Goal: Task Accomplishment & Management: Complete application form

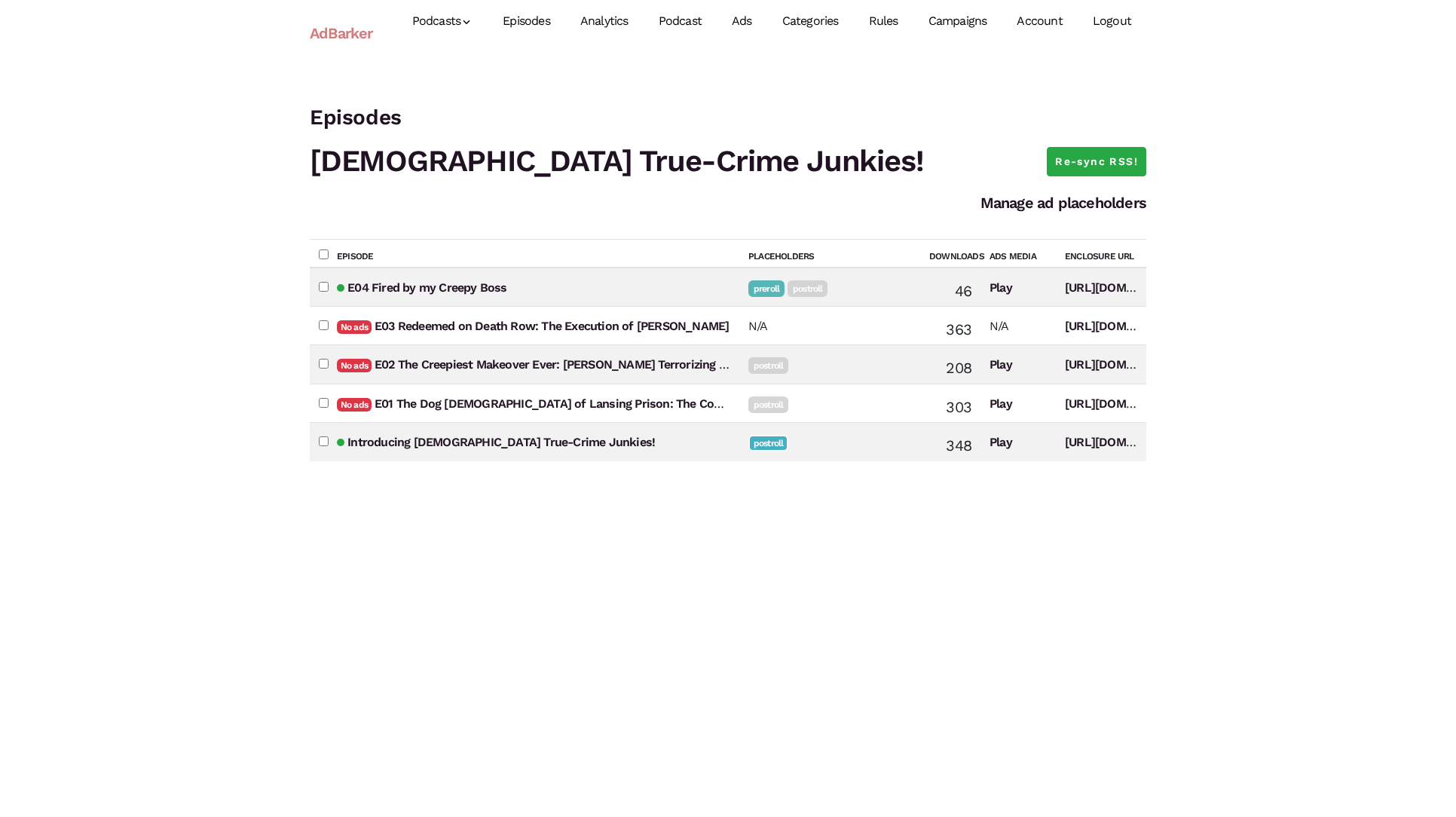
click at [749, 23] on link "Ads" at bounding box center [742, 21] width 50 height 67
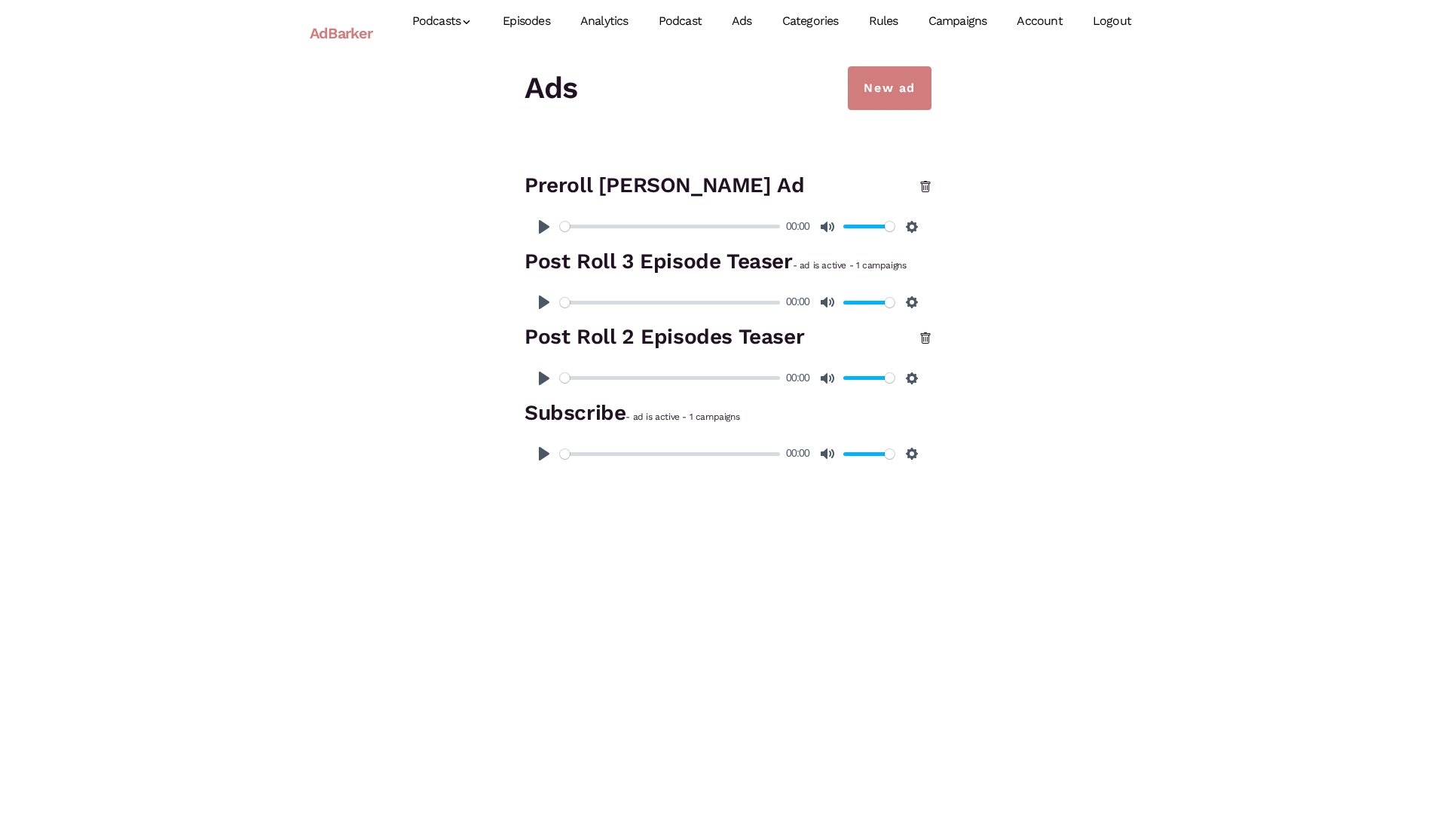
click at [605, 180] on h3 "Preroll [PERSON_NAME] Ad" at bounding box center [728, 186] width 407 height 31
click at [919, 225] on button "Settings" at bounding box center [912, 227] width 24 height 24
click at [1013, 234] on div "New ad Ads Preroll Judah Lamb Ad Pause Play % buffered 00:00 00:00 Unmute Mute …" at bounding box center [728, 269] width 859 height 407
click at [975, 23] on link "Campaigns" at bounding box center [957, 21] width 89 height 67
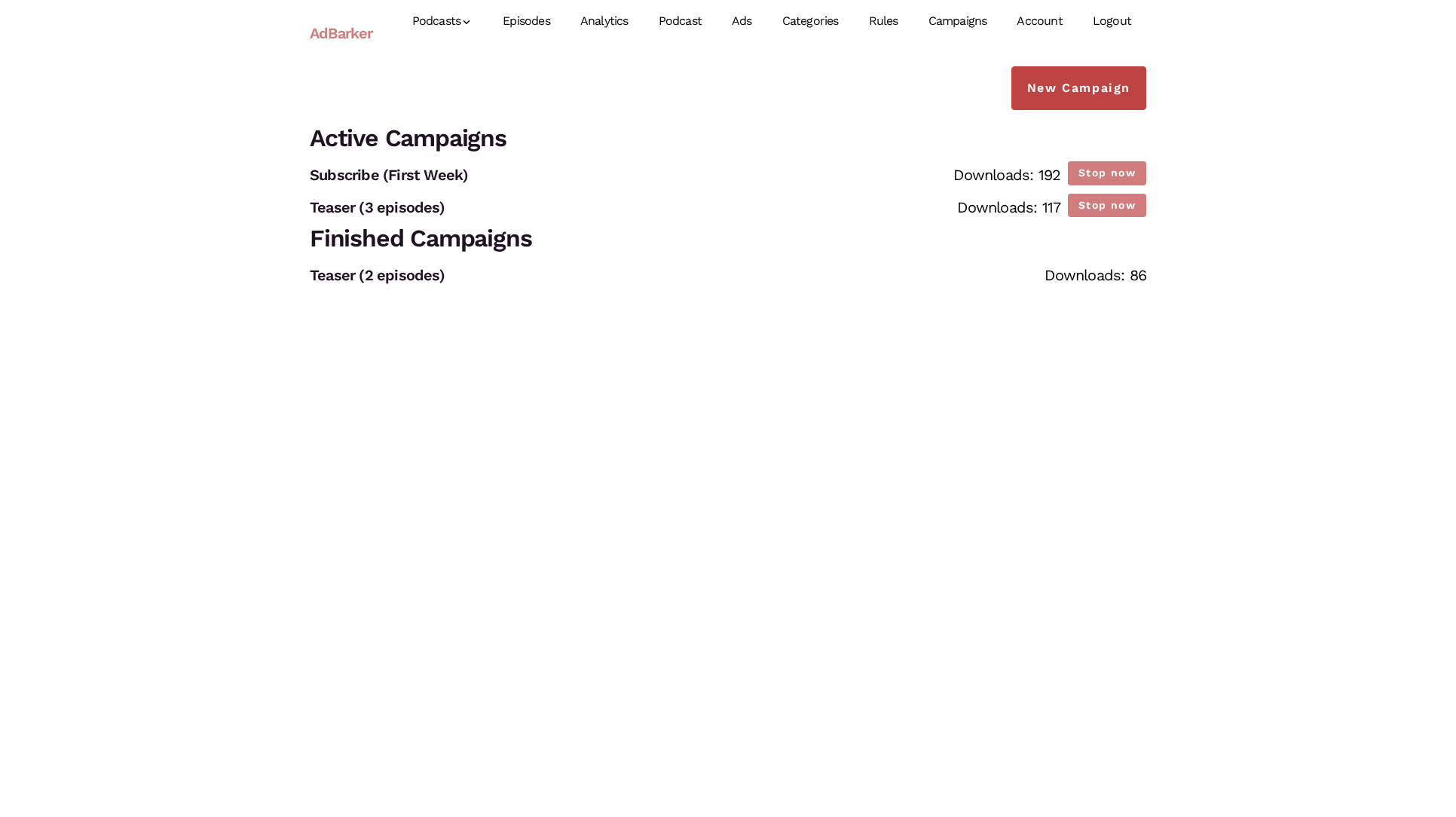
click at [1043, 82] on link "New Campaign" at bounding box center [1079, 88] width 135 height 43
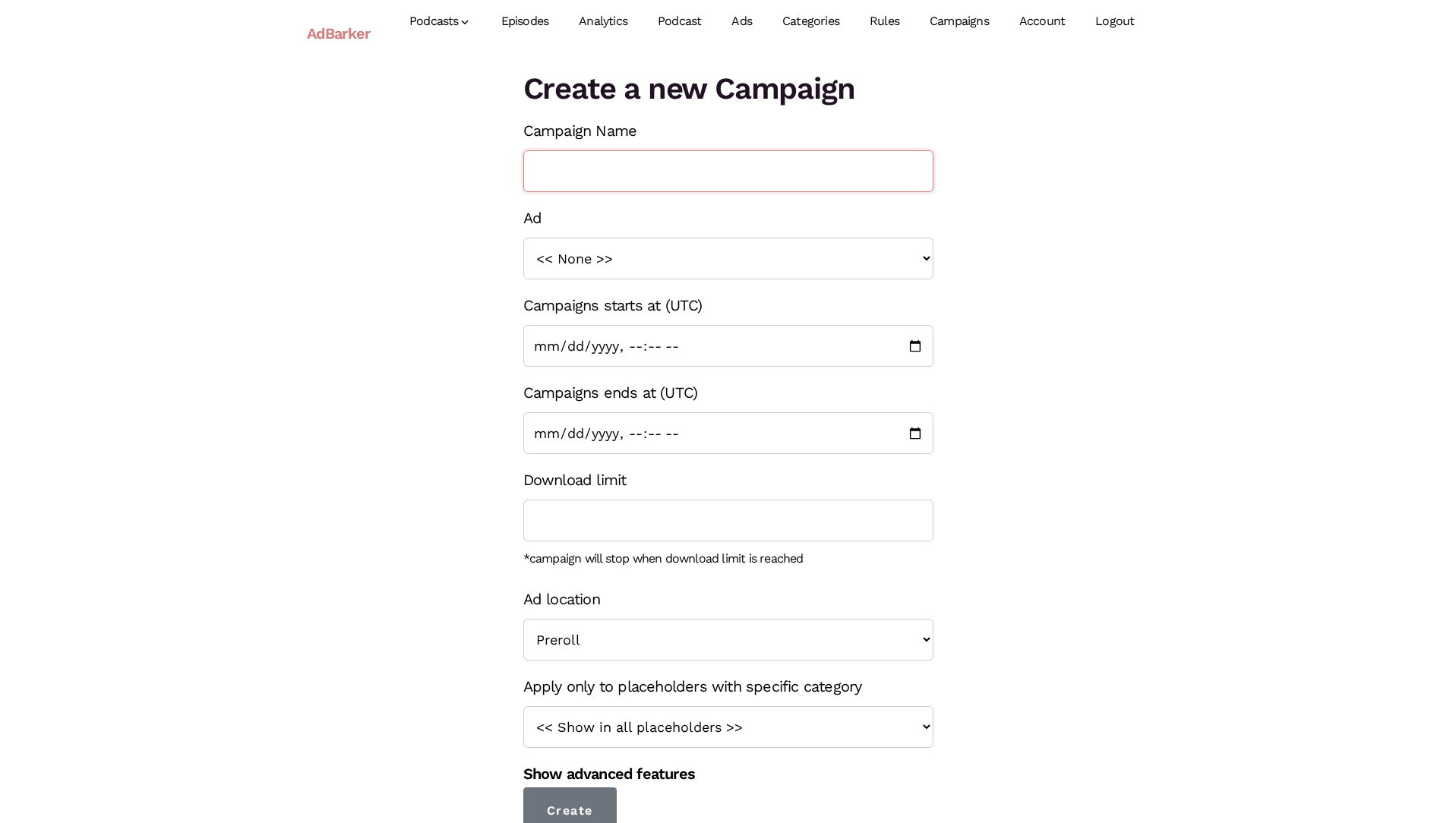
click at [822, 171] on input "Campaign Name" at bounding box center [728, 171] width 410 height 41
type input "Judah Lamb Ad"
click at [855, 243] on select "<< None >> Subscribe Post Roll 2 Episodes Teaser Preroll Judah Lamb Ad Post Rol…" at bounding box center [728, 258] width 410 height 41
select select "1400"
click at [523, 238] on select "<< None >> Subscribe Post Roll 2 Episodes Teaser Preroll Judah Lamb Ad Post Rol…" at bounding box center [728, 258] width 410 height 41
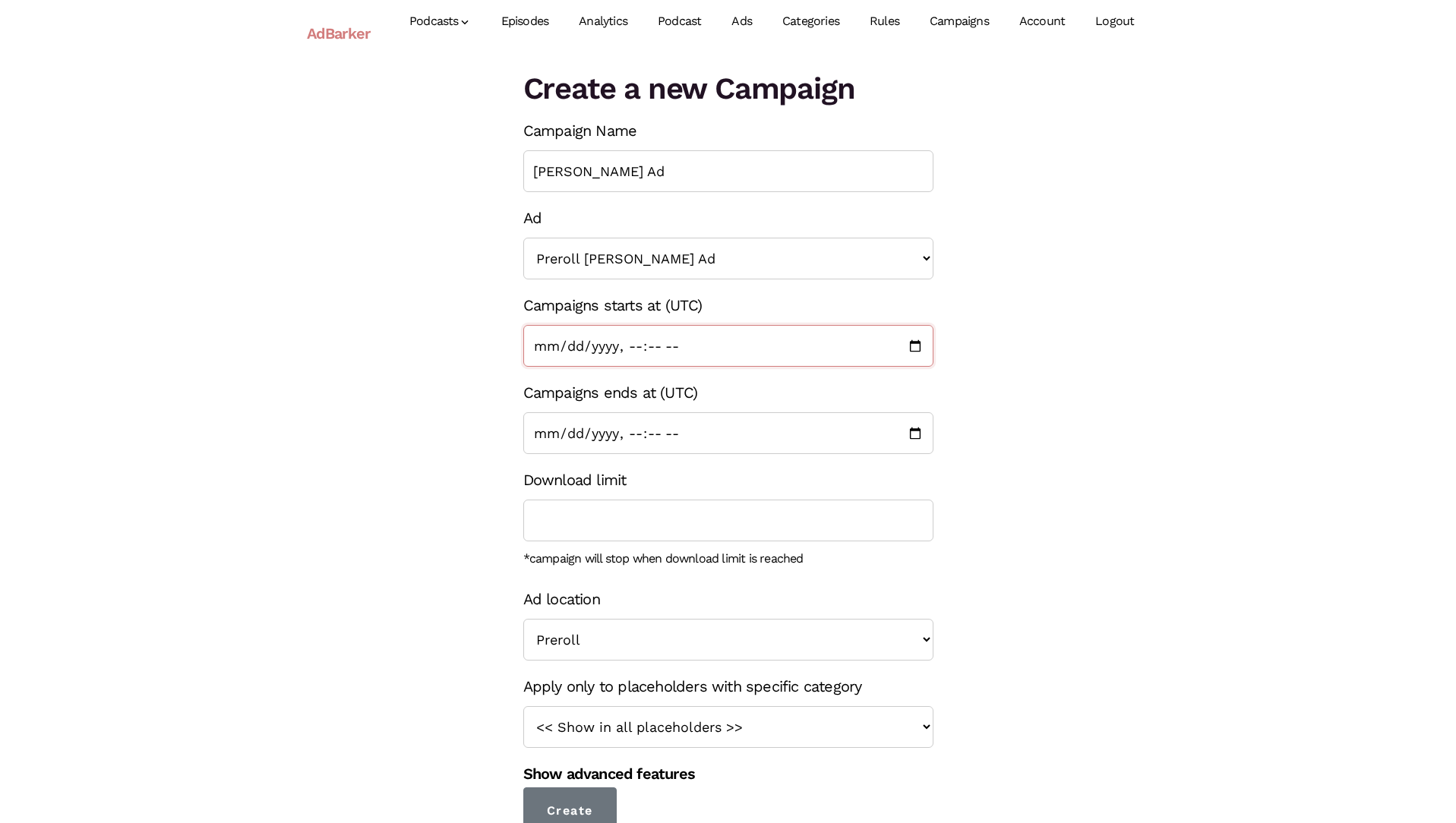
click at [908, 343] on input "Campaigns starts at (UTC)" at bounding box center [728, 345] width 410 height 41
type input "2025-09-09T02:40"
click at [972, 416] on div "Create a new Campaign Campaign Name Judah Lamb Ad Ad << None >> Subscribe Post …" at bounding box center [728, 450] width 865 height 767
click at [917, 430] on input "Campaigns ends at (UTC)" at bounding box center [728, 433] width 410 height 41
click at [976, 559] on div "Create a new Campaign Campaign Name Judah Lamb Ad Ad << None >> Subscribe Post …" at bounding box center [728, 450] width 865 height 767
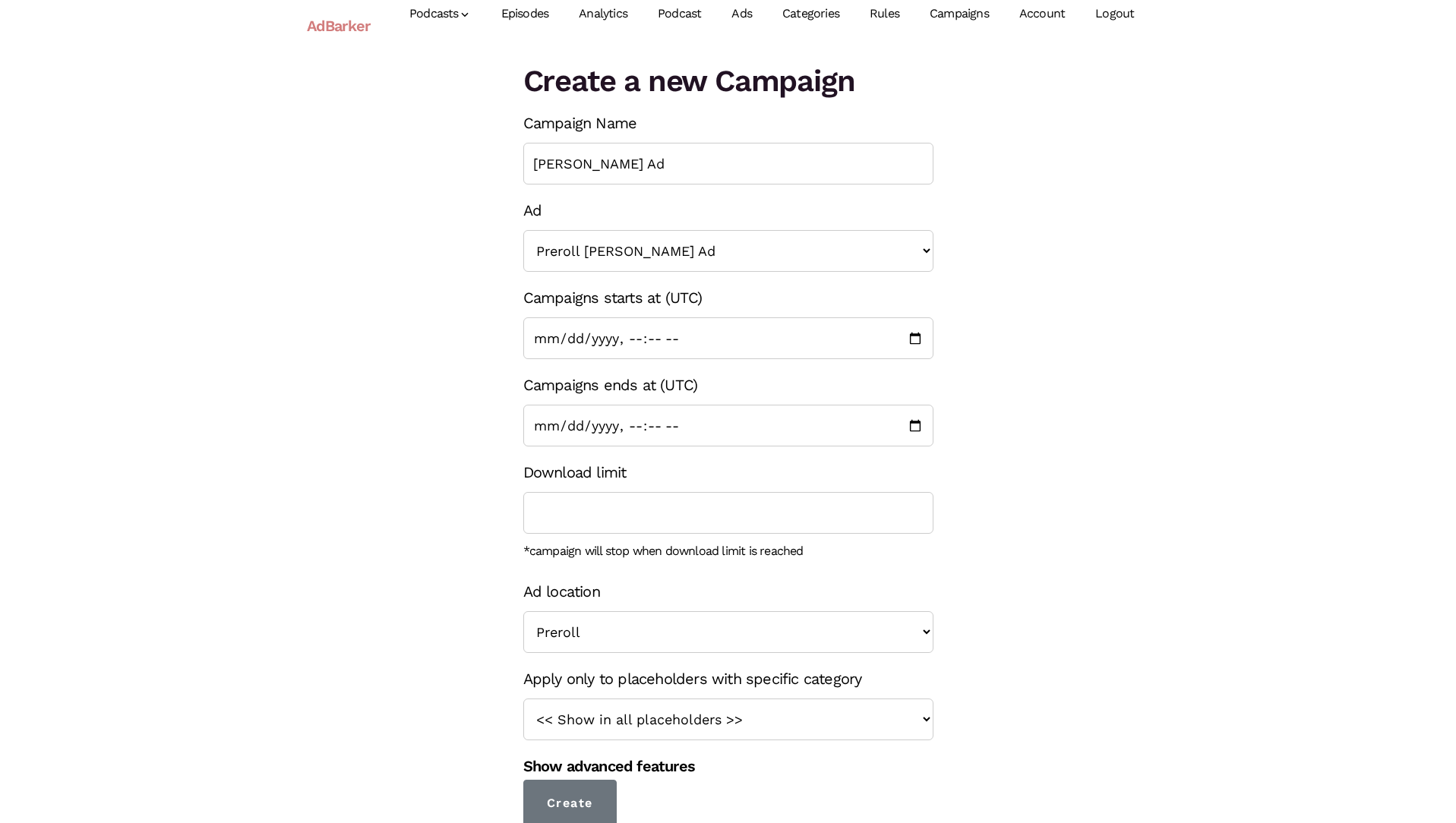
scroll to position [12, 0]
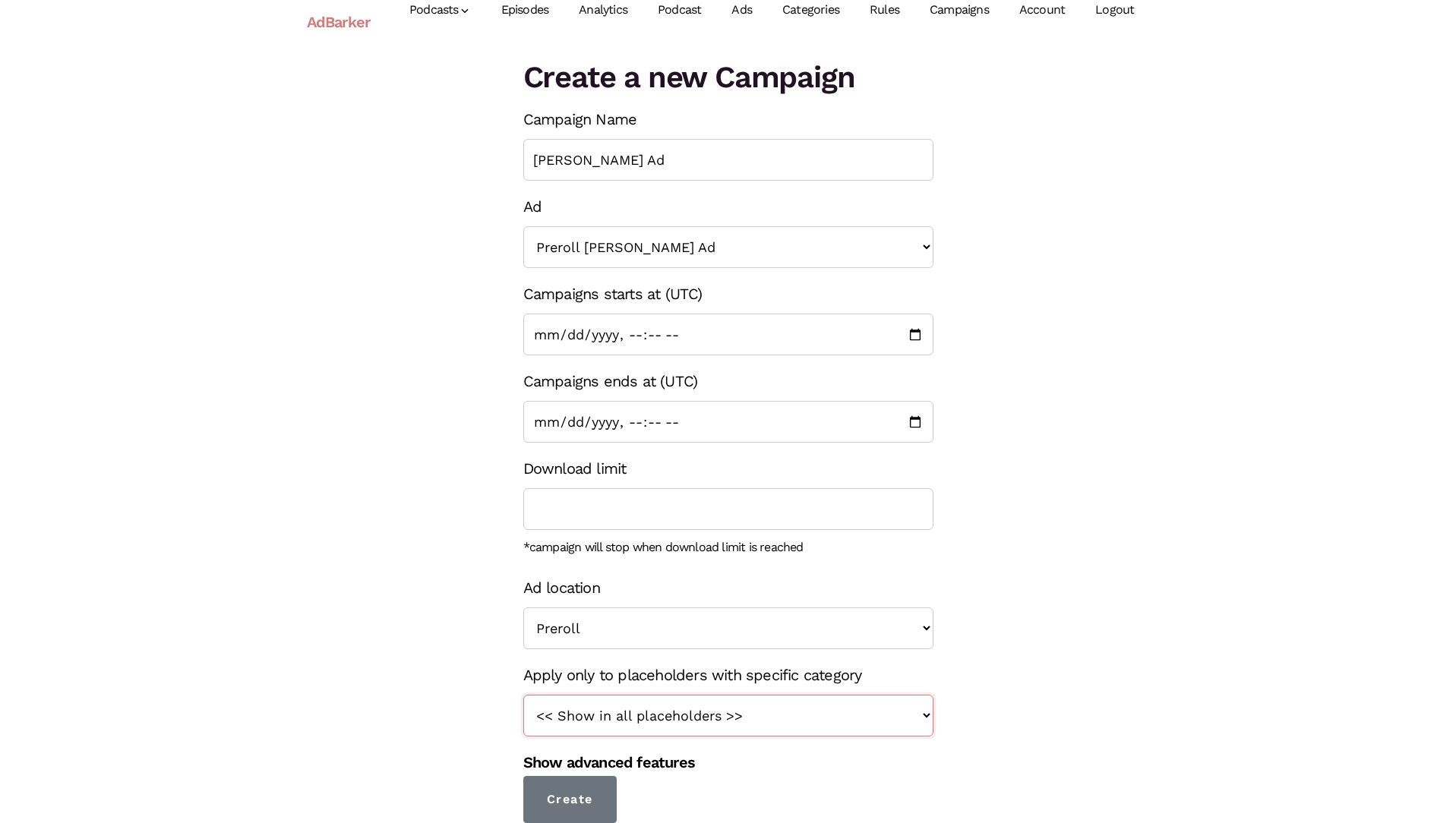
click at [883, 713] on select "<< Show in all placeholders >> Teaser True Crime Midroll Ads" at bounding box center [728, 715] width 410 height 41
click at [682, 764] on link "Show advanced features" at bounding box center [609, 762] width 171 height 18
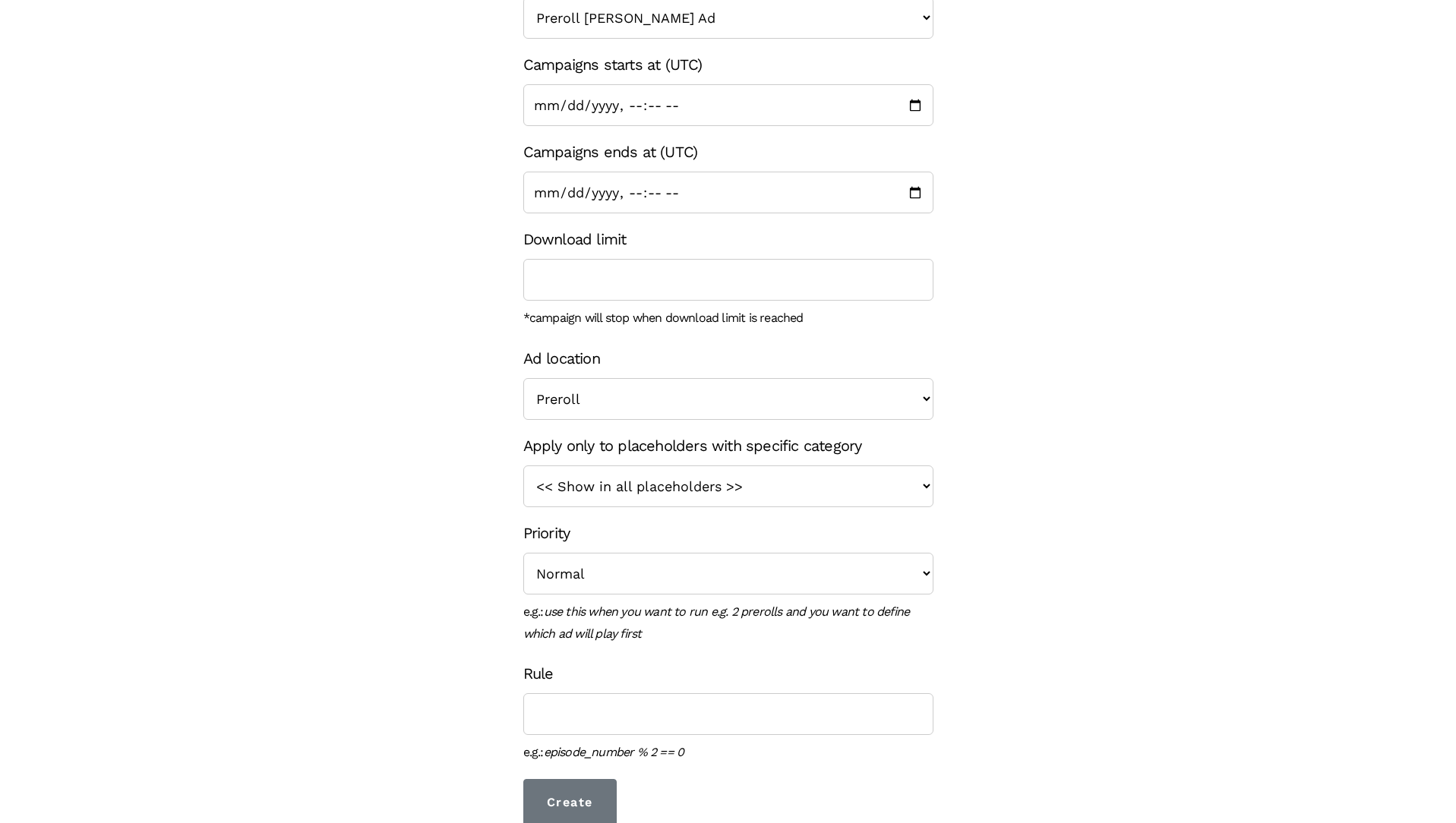
scroll to position [244, 0]
click at [760, 481] on select "<< Show in all placeholders >> Teaser True Crime Midroll Ads" at bounding box center [728, 483] width 410 height 41
click at [924, 486] on select "<< Show in all placeholders >> Teaser True Crime Midroll Ads" at bounding box center [728, 483] width 410 height 41
click at [868, 499] on select "<< Show in all placeholders >> Teaser True Crime Midroll Ads" at bounding box center [728, 483] width 410 height 41
click at [692, 475] on select "<< Show in all placeholders >> Teaser True Crime Midroll Ads" at bounding box center [728, 483] width 410 height 41
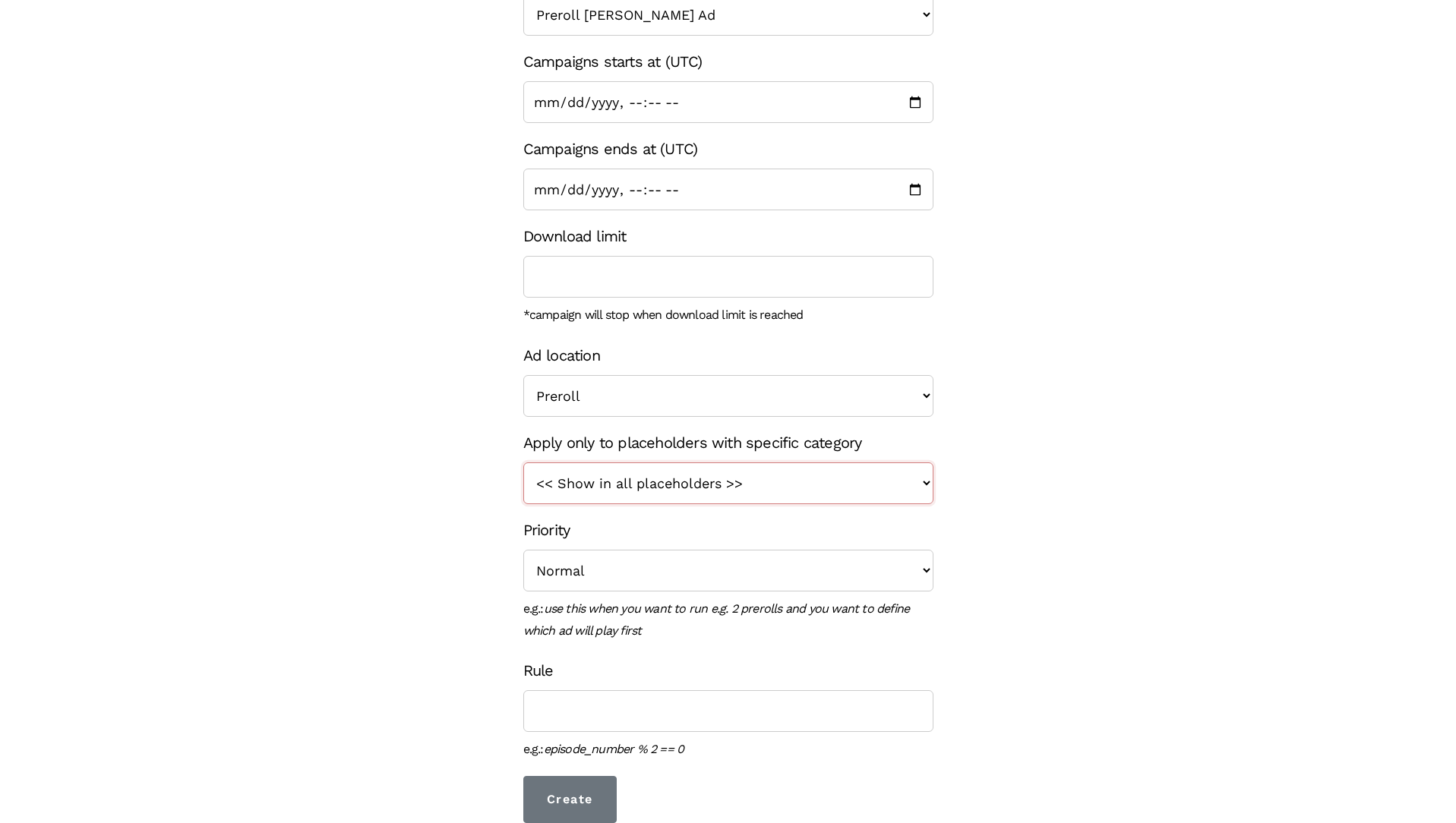
click at [828, 487] on select "<< Show in all placeholders >> Teaser True Crime Midroll Ads" at bounding box center [728, 483] width 410 height 41
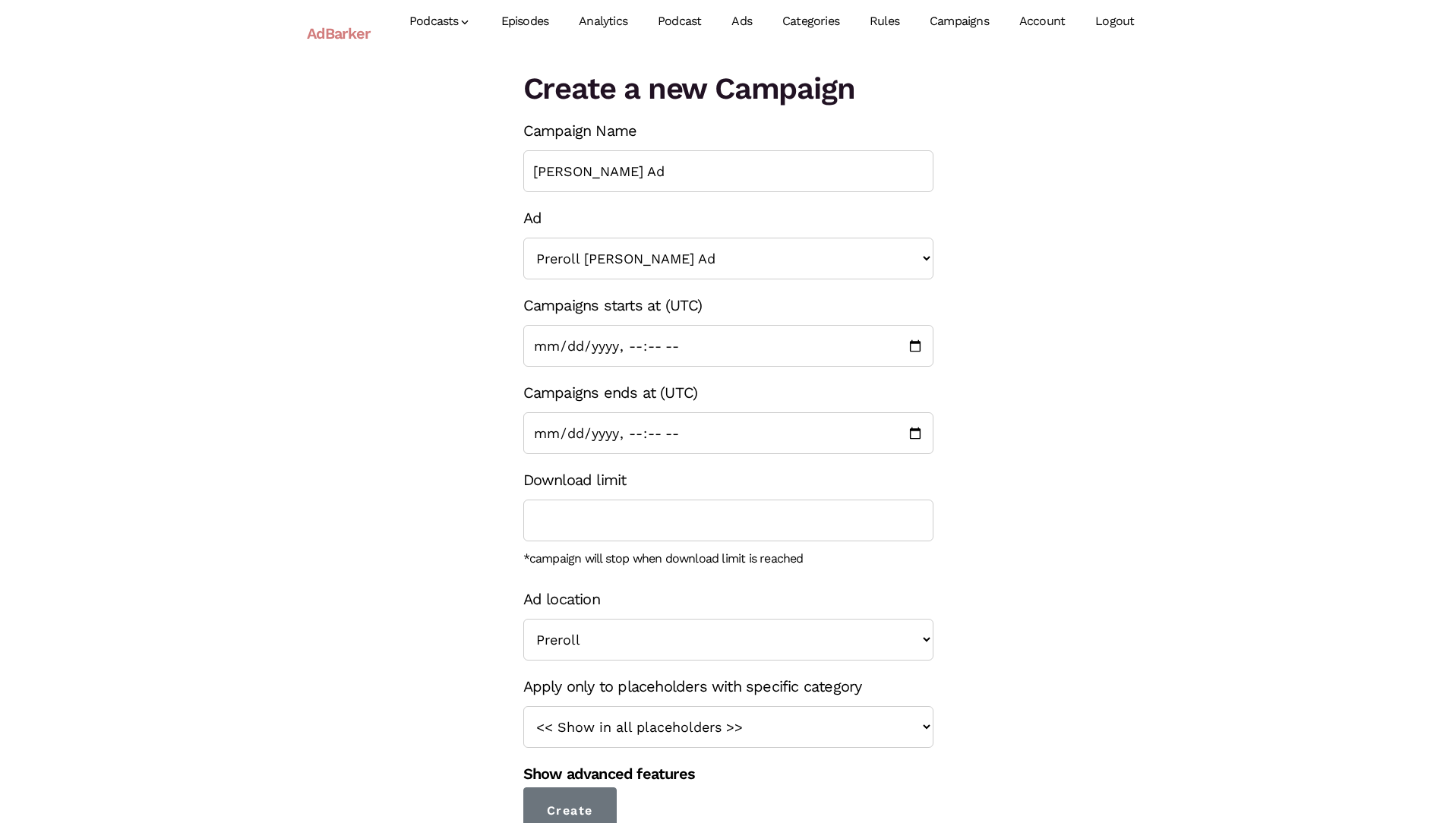
select select "1400"
click at [958, 25] on link "Campaigns" at bounding box center [959, 21] width 90 height 67
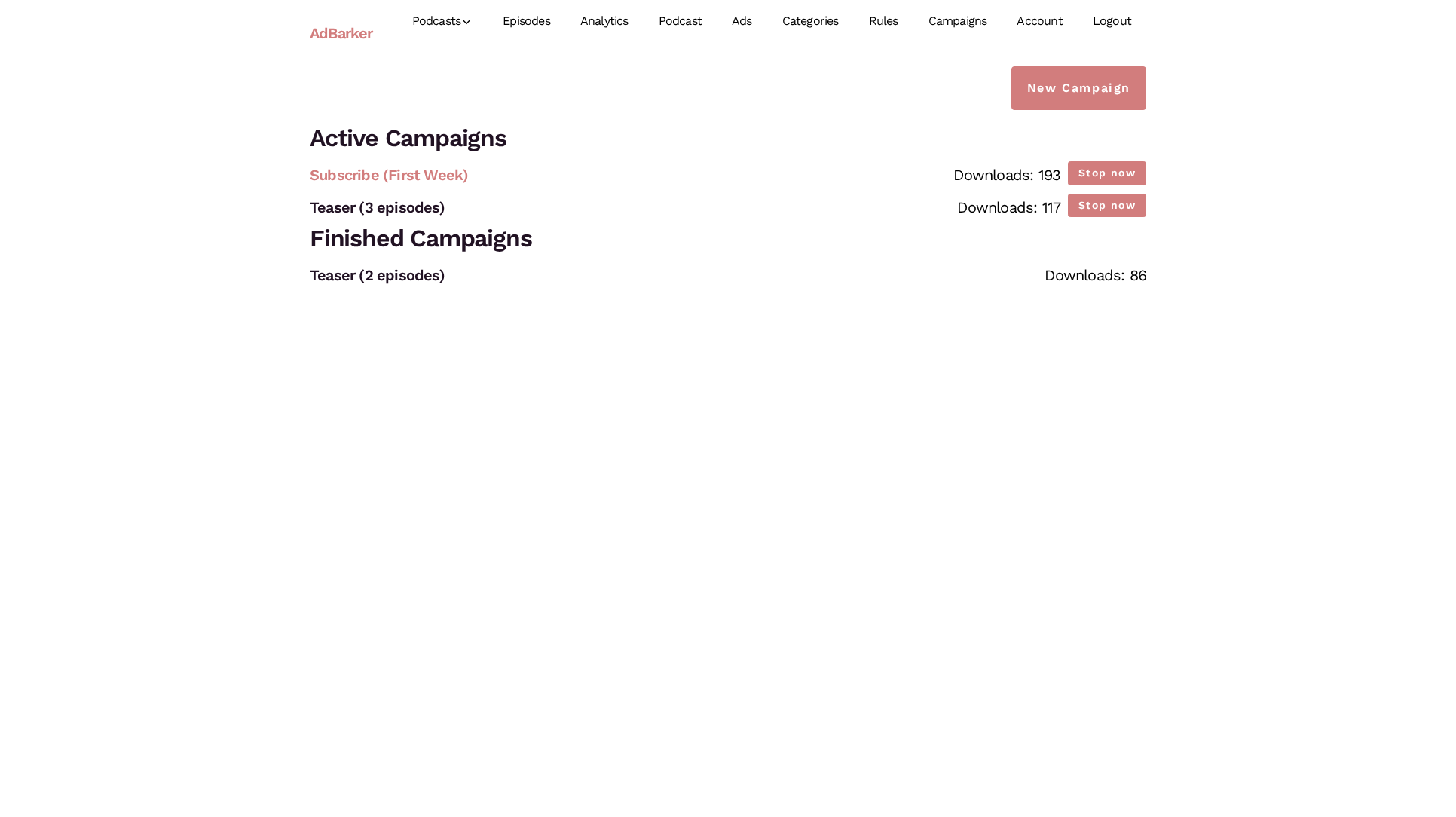
click at [414, 178] on link "Subscribe (First Week)" at bounding box center [389, 175] width 158 height 18
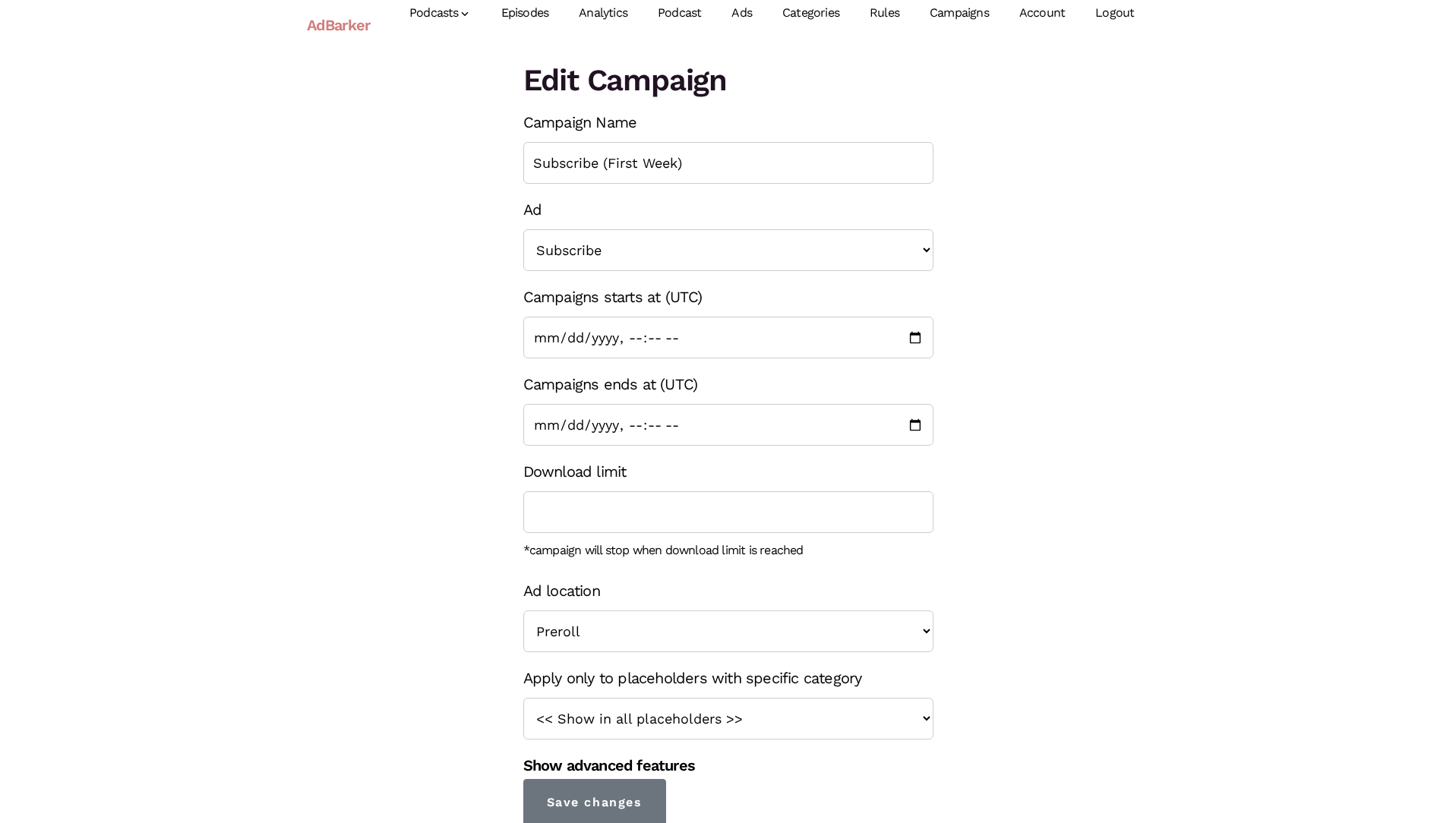
scroll to position [12, 0]
click at [638, 764] on link "Show advanced features" at bounding box center [609, 762] width 171 height 18
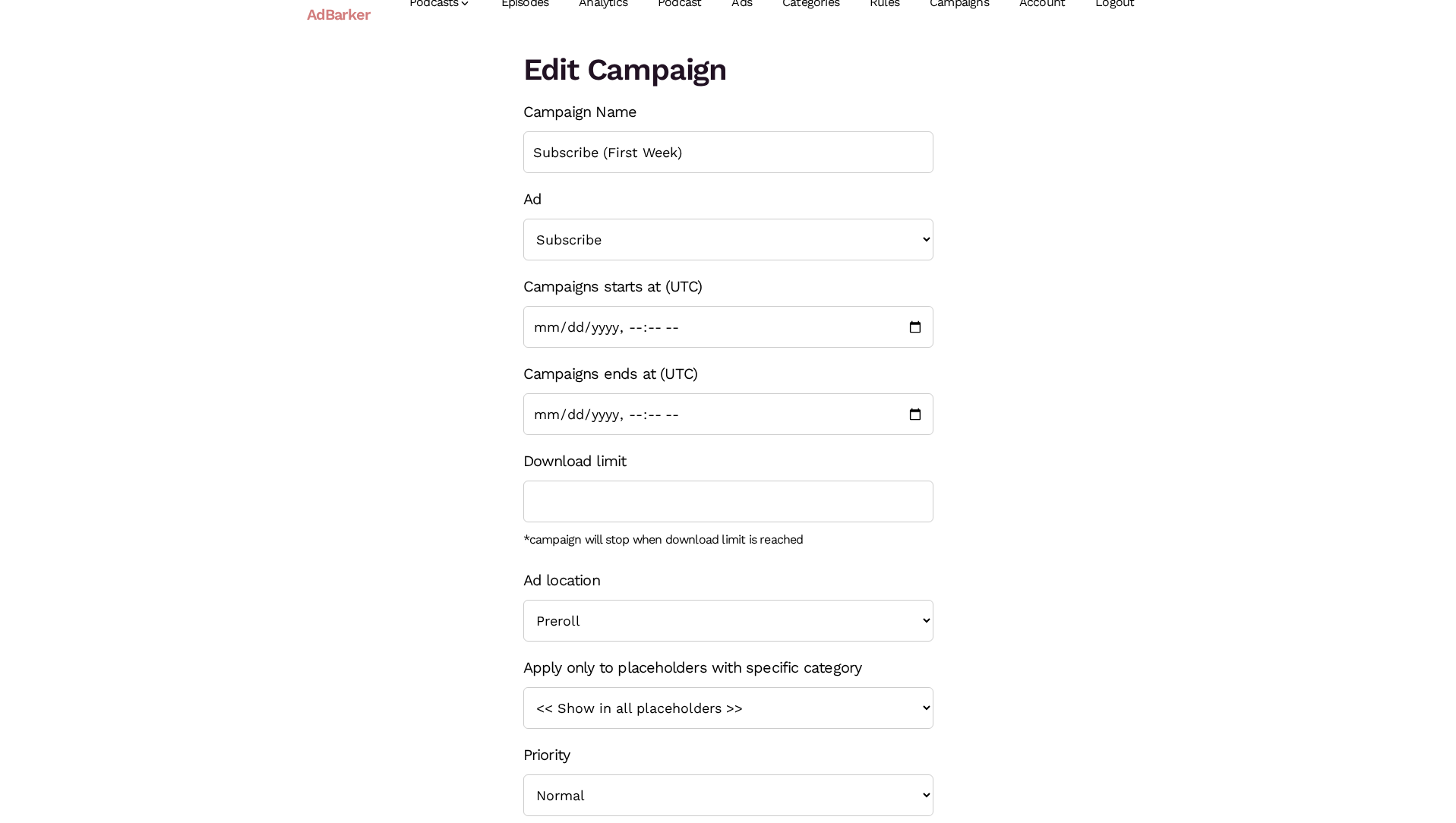
scroll to position [0, 0]
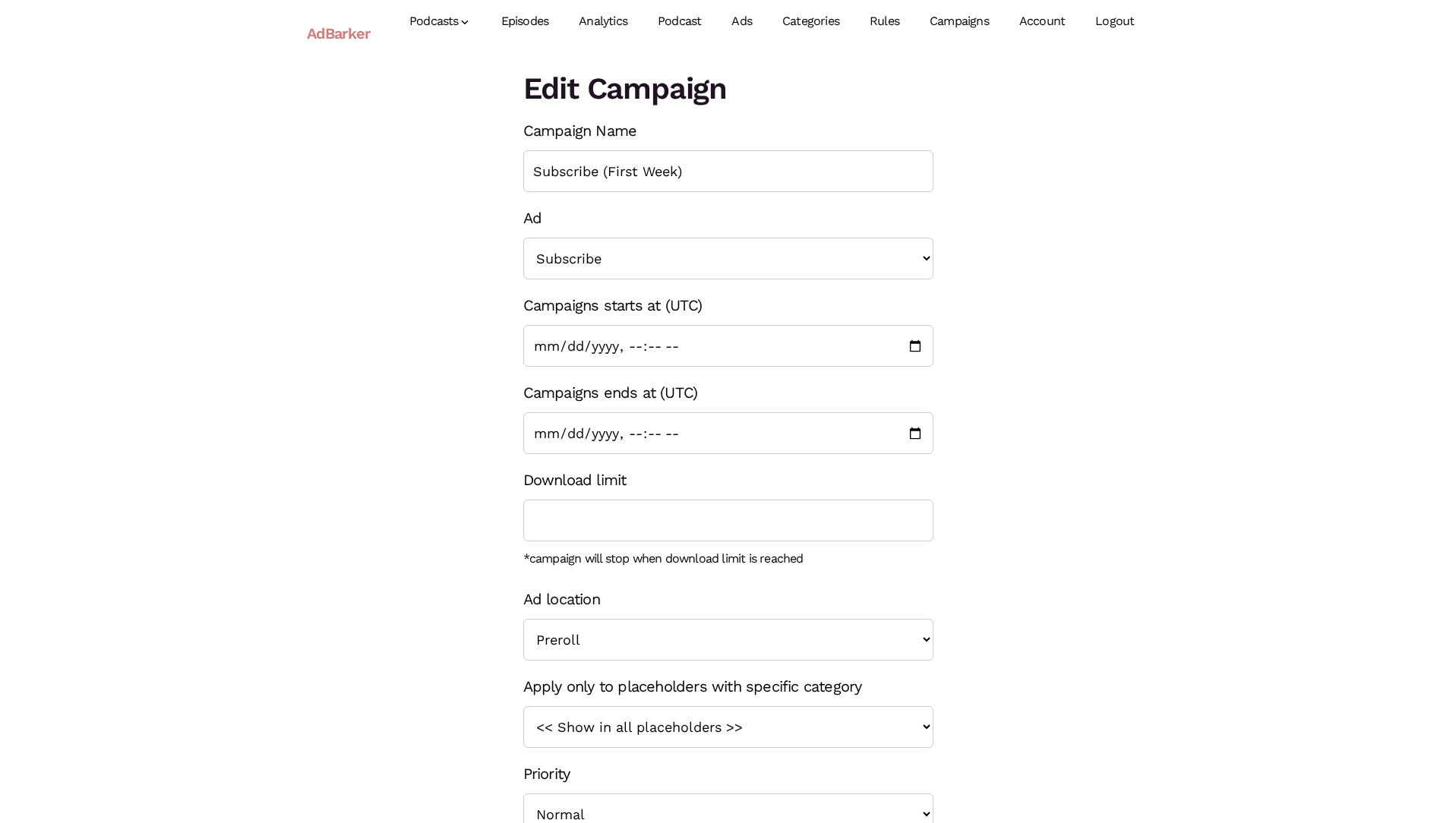
click at [954, 20] on link "Campaigns" at bounding box center [959, 21] width 90 height 67
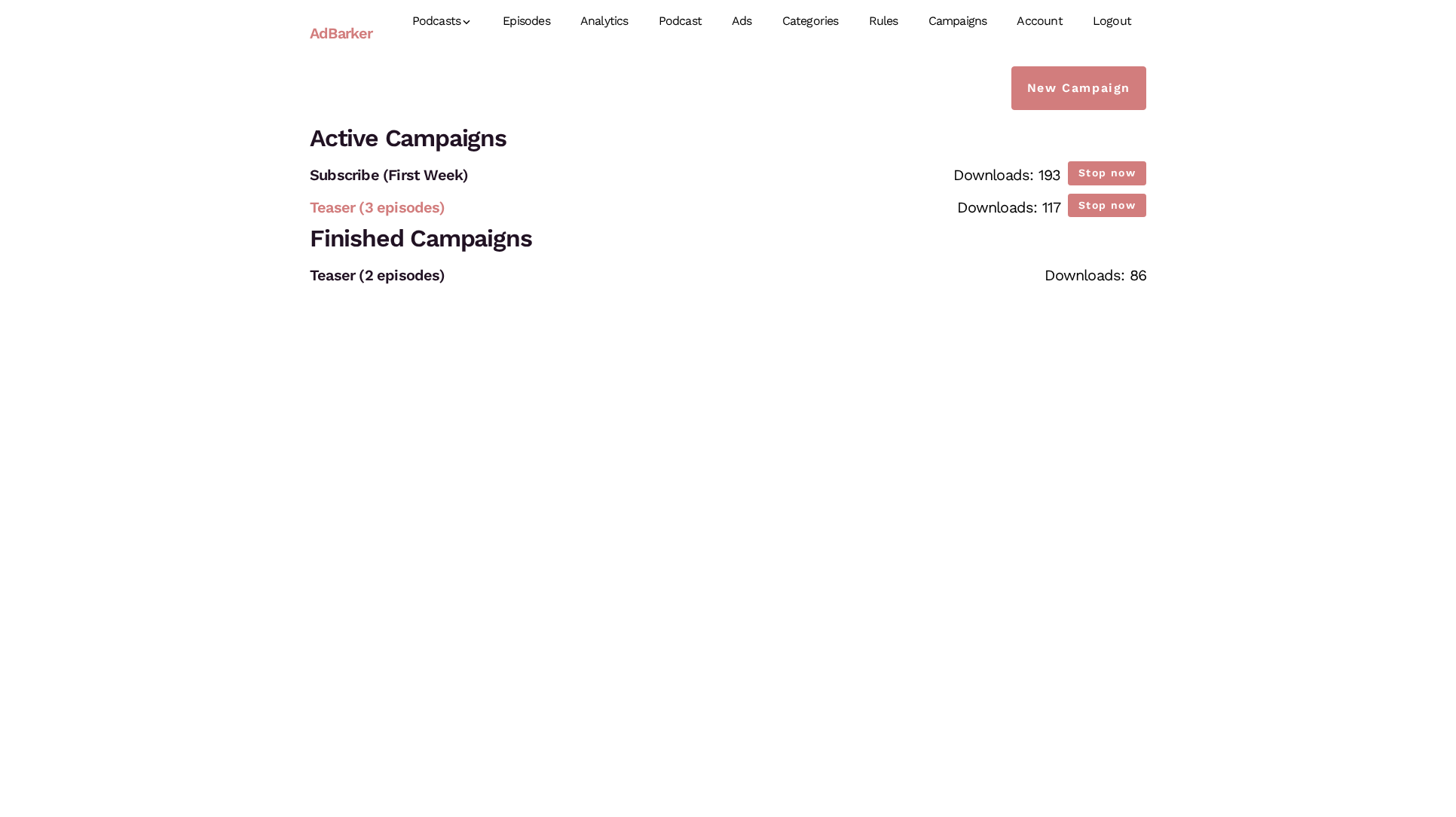
click at [410, 210] on link "Teaser (3 episodes)" at bounding box center [377, 207] width 135 height 18
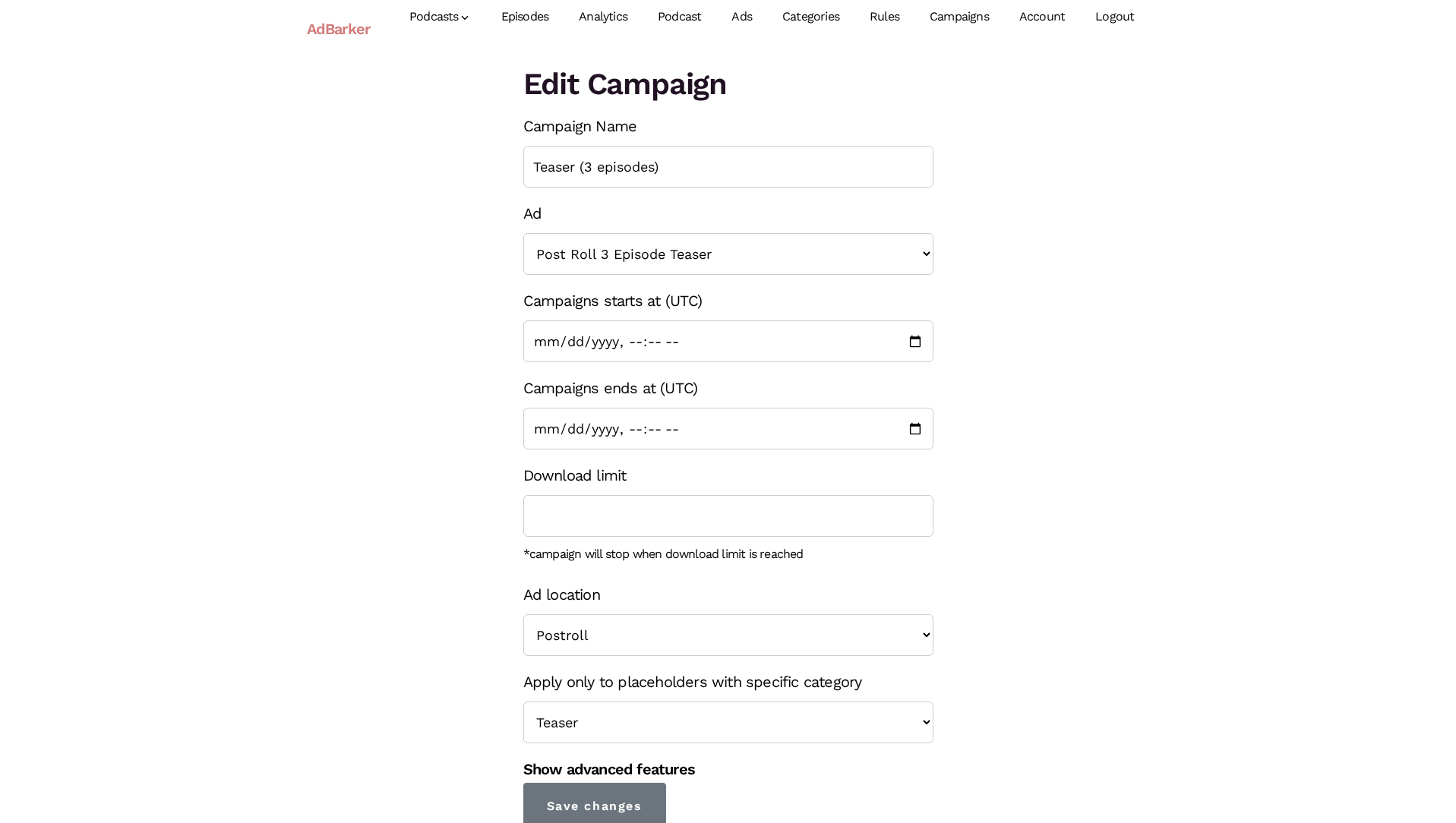
scroll to position [12, 0]
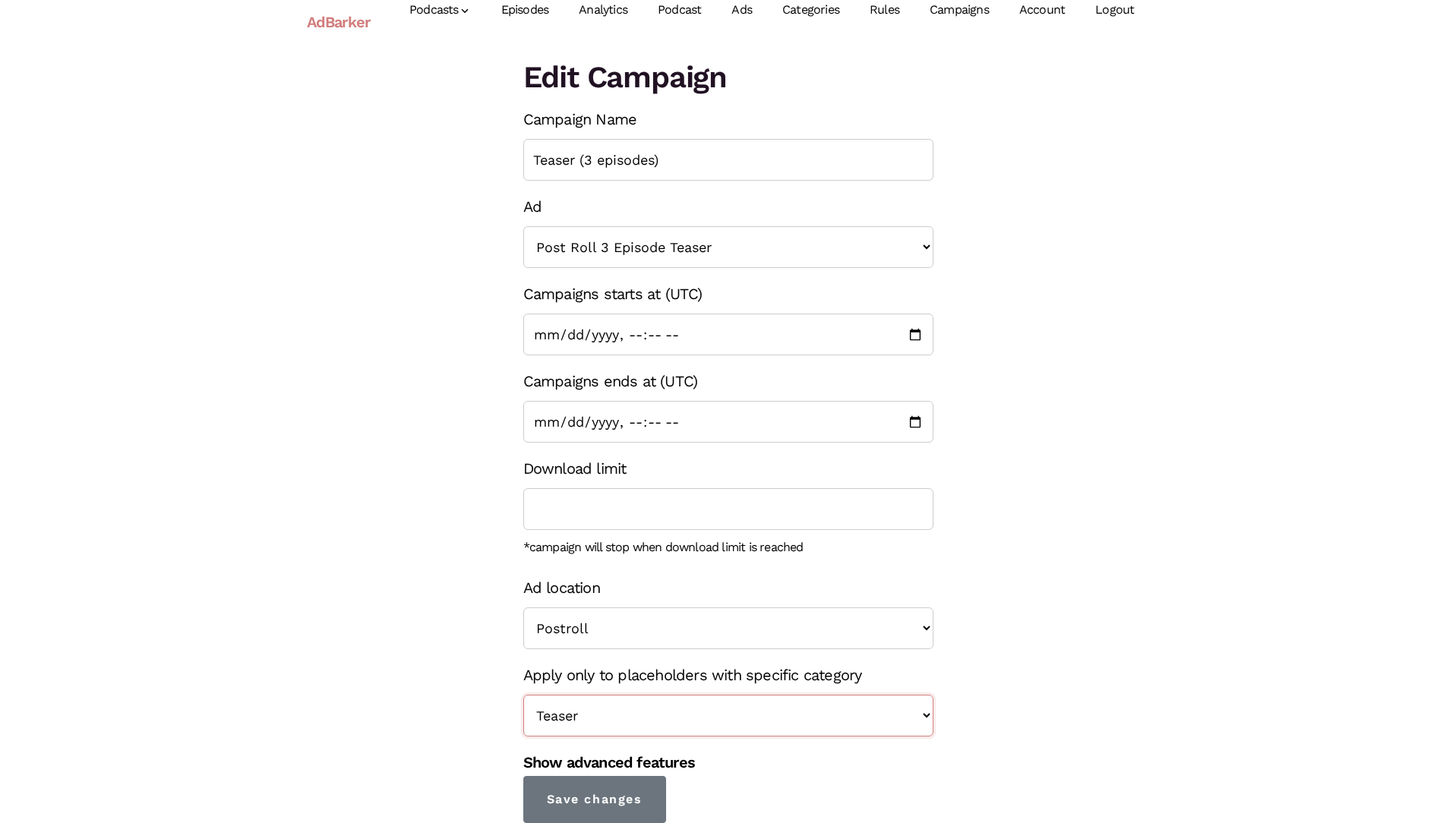
click at [790, 706] on select "<< Show in all placeholders >> Teaser True Crime Midroll Ads" at bounding box center [728, 715] width 410 height 41
click at [523, 695] on select "<< Show in all placeholders >> Teaser True Crime Midroll Ads" at bounding box center [728, 715] width 410 height 41
click at [965, 692] on div "Edit Campaign Campaign Name Teaser (3 episodes) Ad << None >> Subscribe Post Ro…" at bounding box center [728, 439] width 865 height 767
click at [893, 643] on select "Preroll Midroll Postroll" at bounding box center [728, 627] width 410 height 41
click at [909, 729] on select "<< Show in all placeholders >> Teaser True Crime Midroll Ads" at bounding box center [728, 715] width 410 height 41
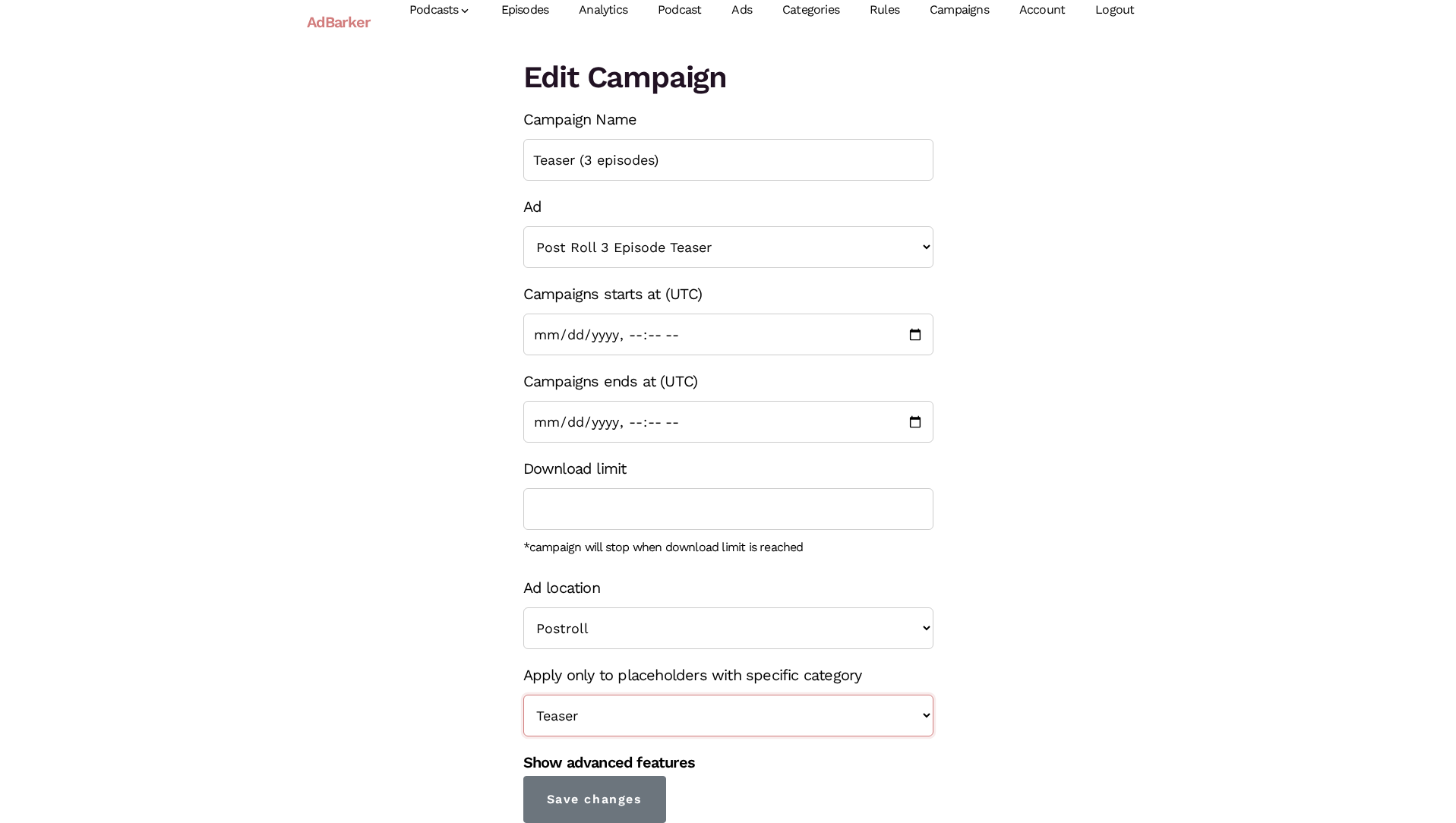
click at [523, 695] on select "<< Show in all placeholders >> Teaser True Crime Midroll Ads" at bounding box center [728, 715] width 410 height 41
click at [947, 13] on link "Campaigns" at bounding box center [959, 10] width 90 height 67
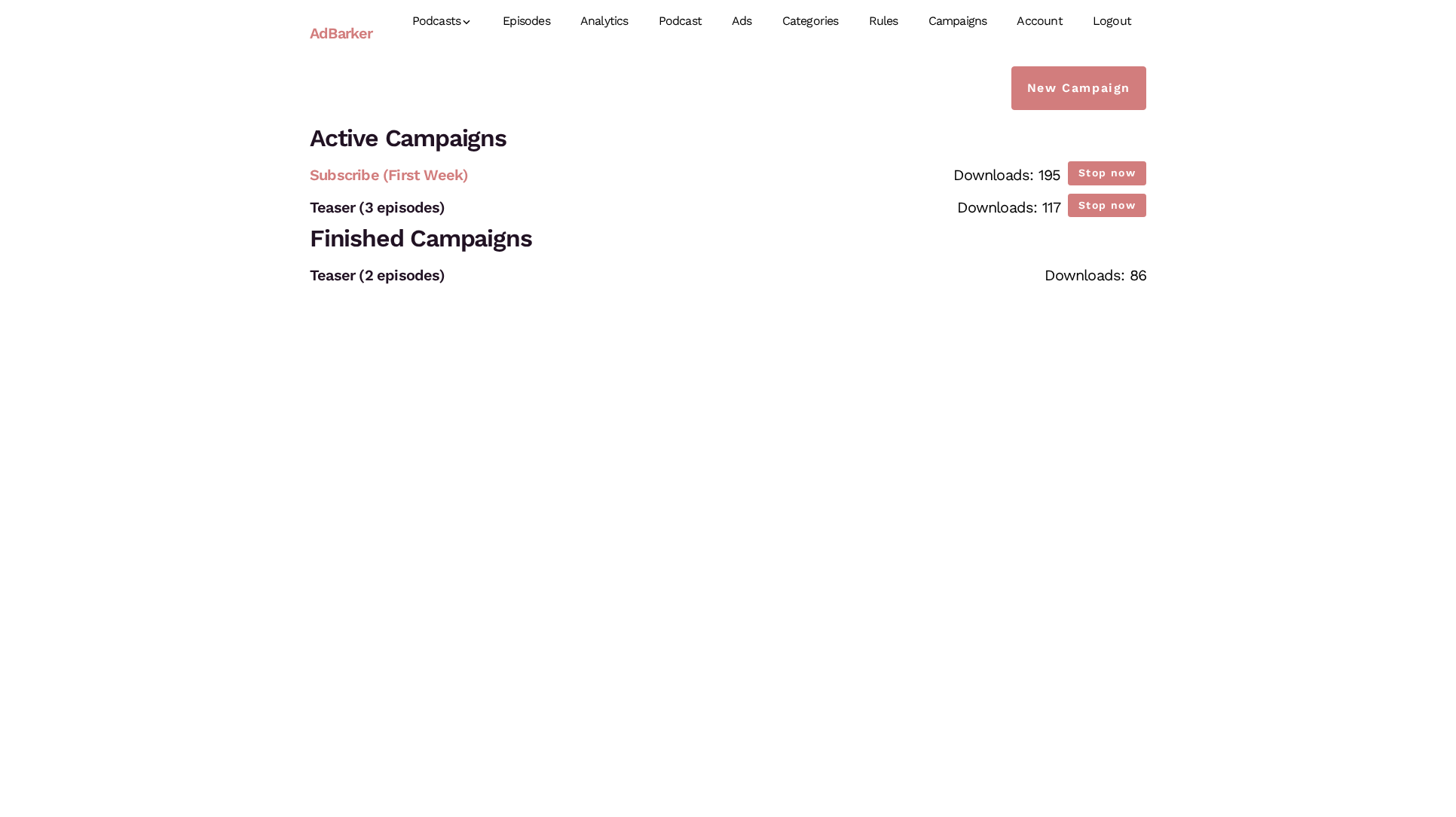
click at [419, 176] on link "Subscribe (First Week)" at bounding box center [389, 175] width 158 height 18
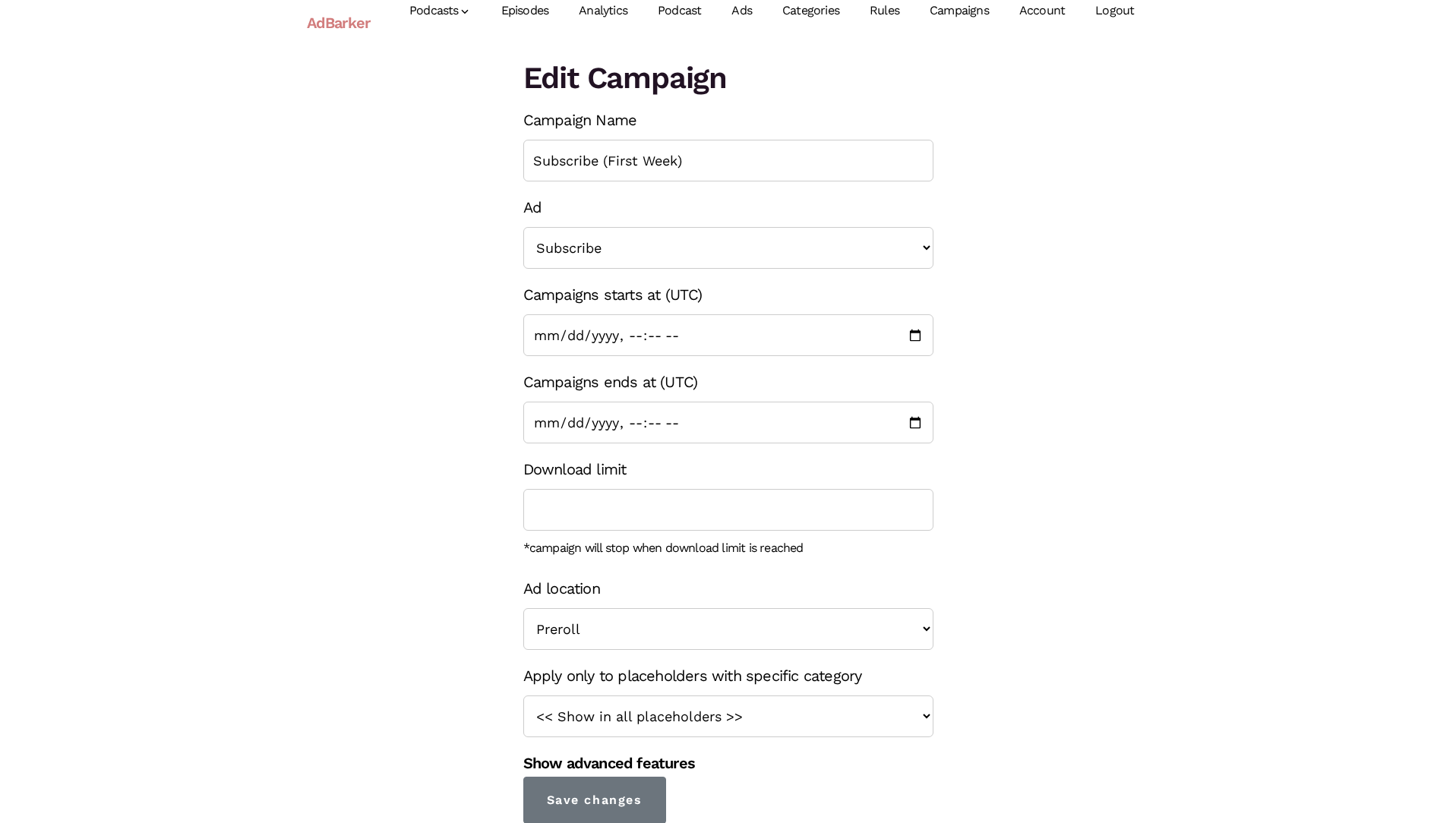
scroll to position [12, 0]
click at [815, 36] on link "Categories" at bounding box center [811, 10] width 88 height 67
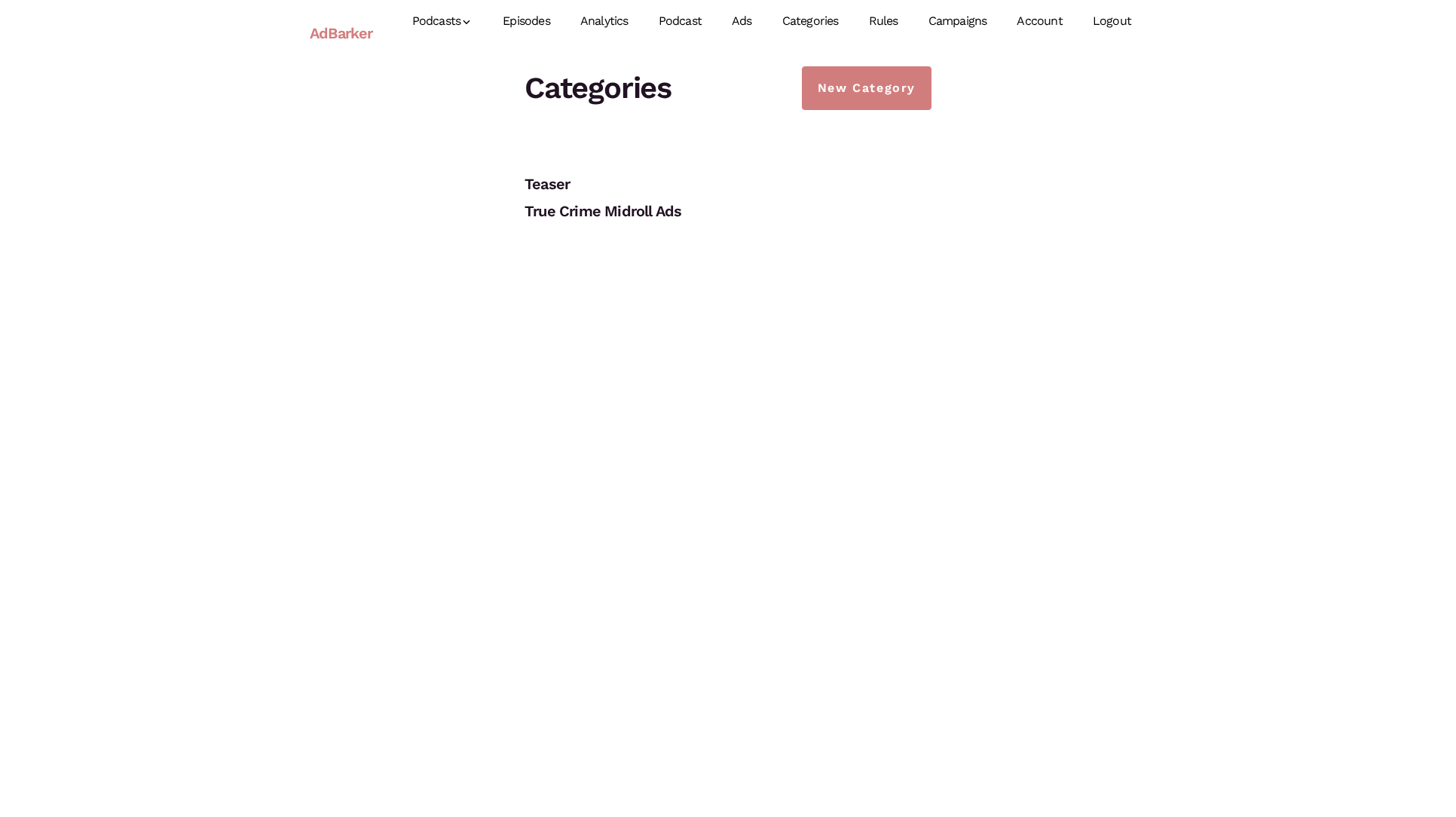
click at [546, 26] on link "Episodes" at bounding box center [526, 21] width 78 height 67
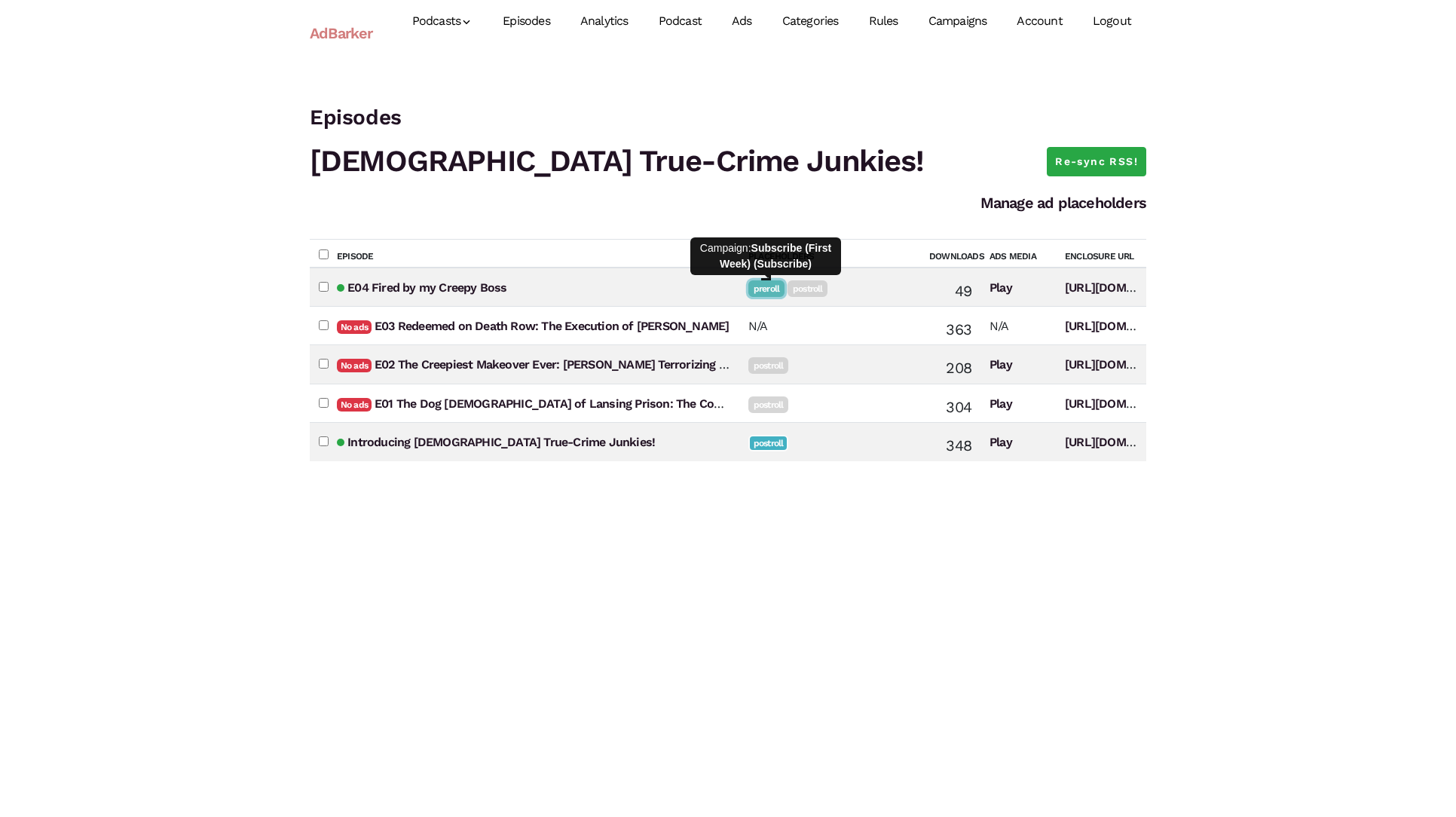
click at [760, 288] on link "preroll" at bounding box center [766, 288] width 36 height 16
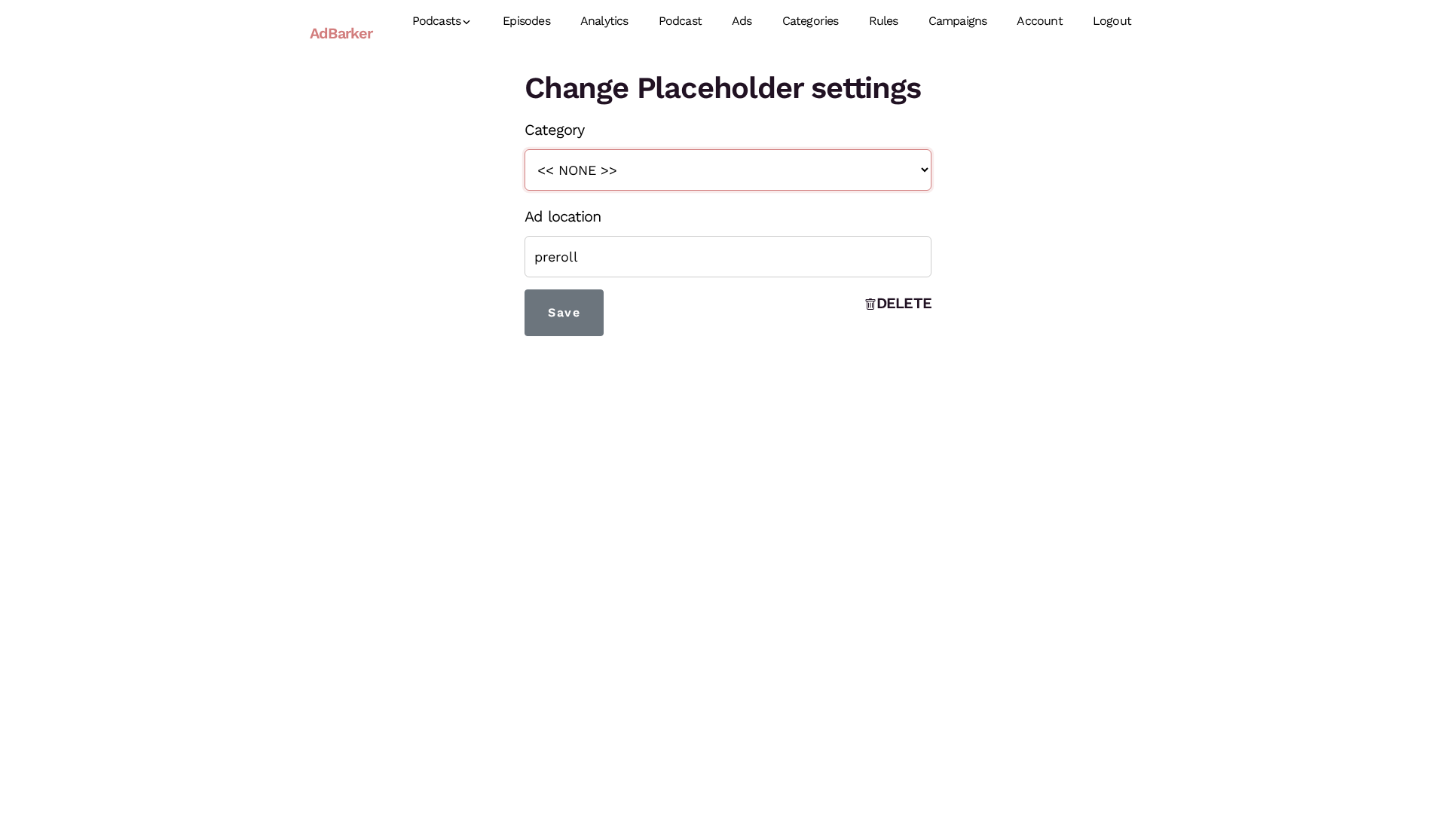
click at [753, 178] on select "<< NONE >> Teaser True Crime Midroll Ads" at bounding box center [728, 169] width 407 height 41
click at [643, 166] on select "<< NONE >> Teaser True Crime Midroll Ads" at bounding box center [728, 169] width 407 height 41
click at [911, 181] on select "<< NONE >> Teaser True Crime Midroll Ads" at bounding box center [728, 169] width 407 height 41
click at [826, 20] on link "Categories" at bounding box center [811, 21] width 87 height 67
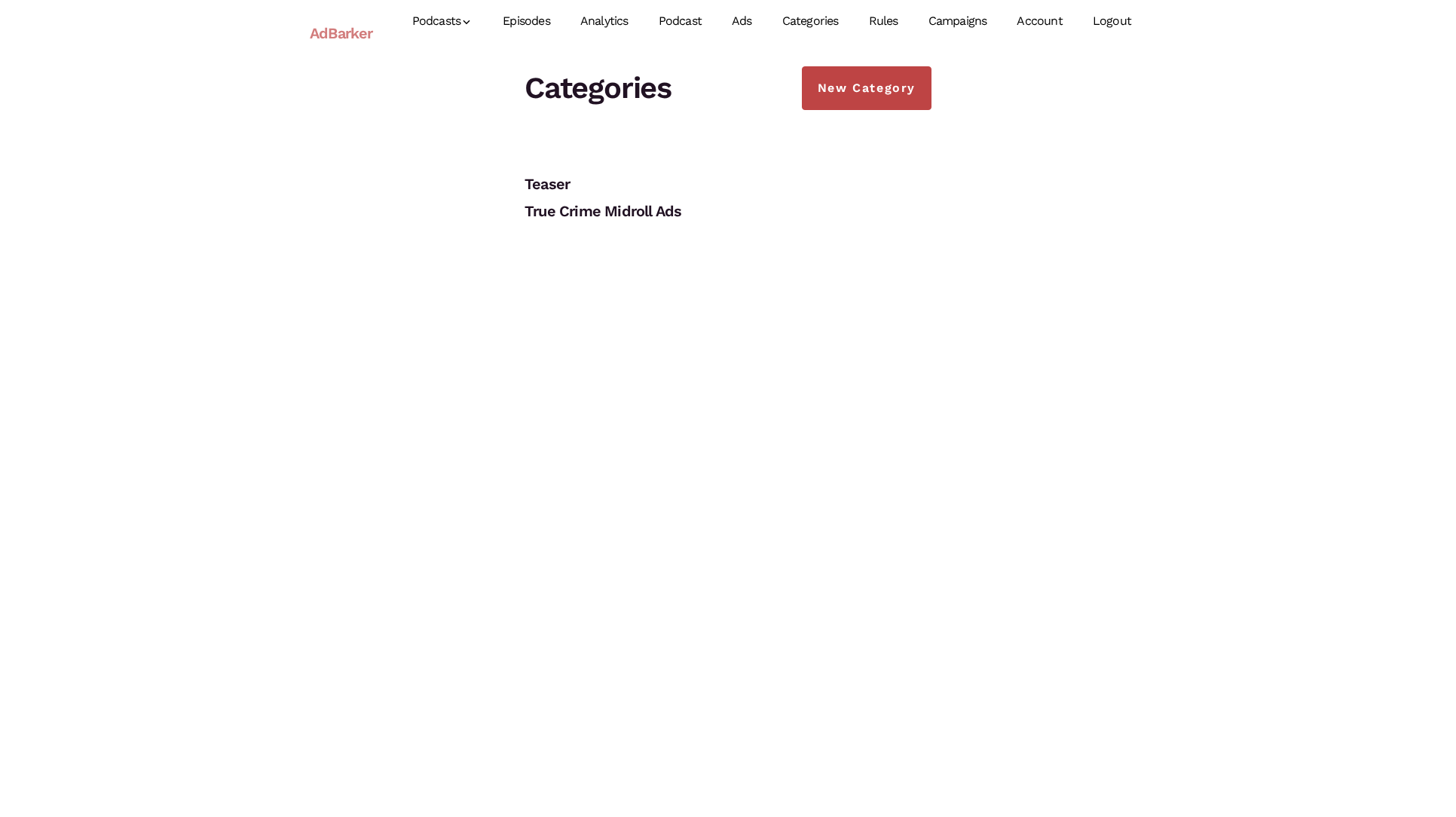
click at [845, 90] on link "New Category" at bounding box center [867, 88] width 130 height 43
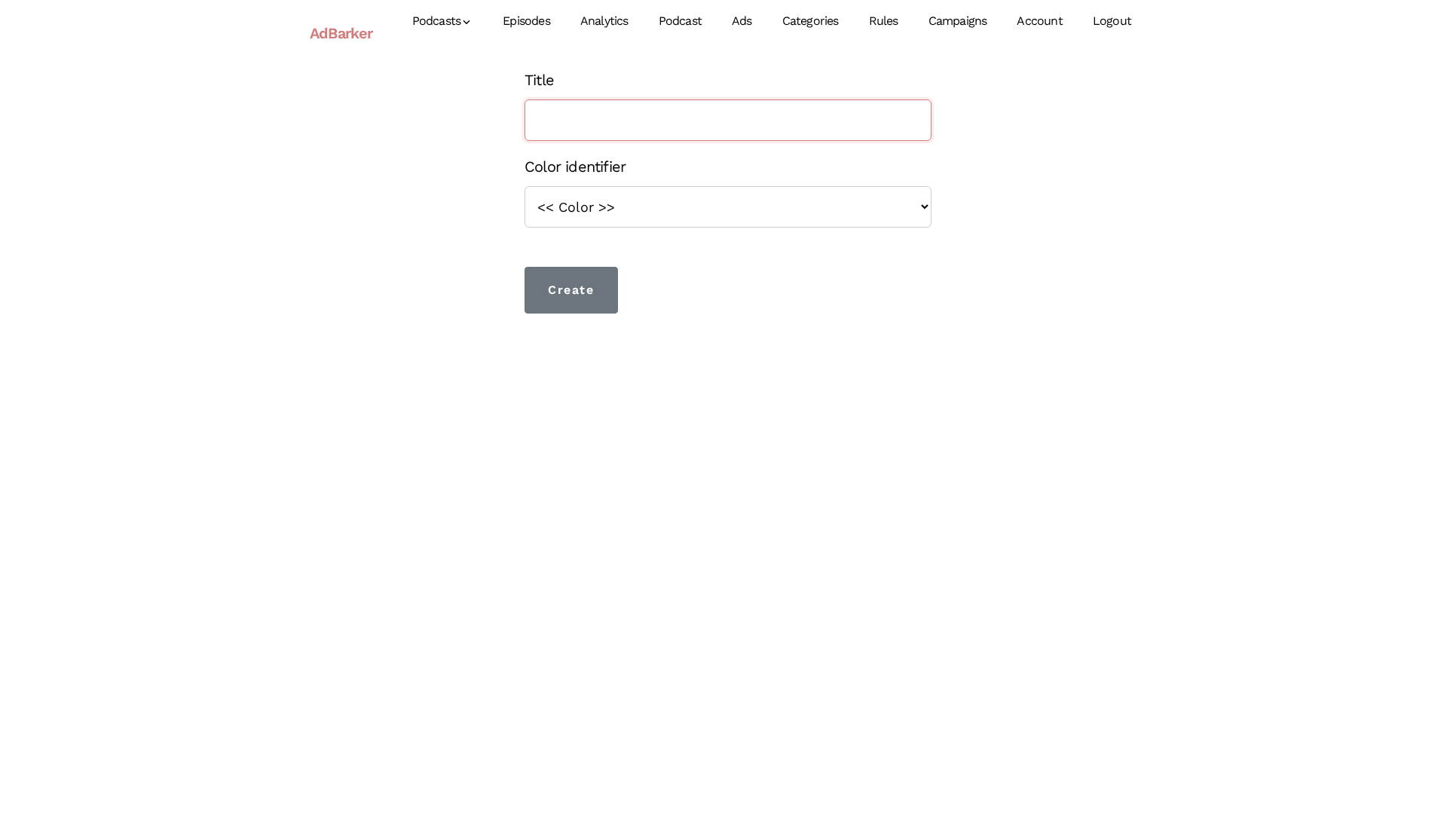
click at [790, 132] on input "Title" at bounding box center [728, 120] width 407 height 41
type input "[PERSON_NAME]"
click at [768, 201] on select "<< Color >> blue orange green red brown yellow violet" at bounding box center [728, 207] width 407 height 41
select select "yellow"
click at [525, 186] on select "<< Color >> blue orange green red brown yellow violet" at bounding box center [728, 207] width 407 height 41
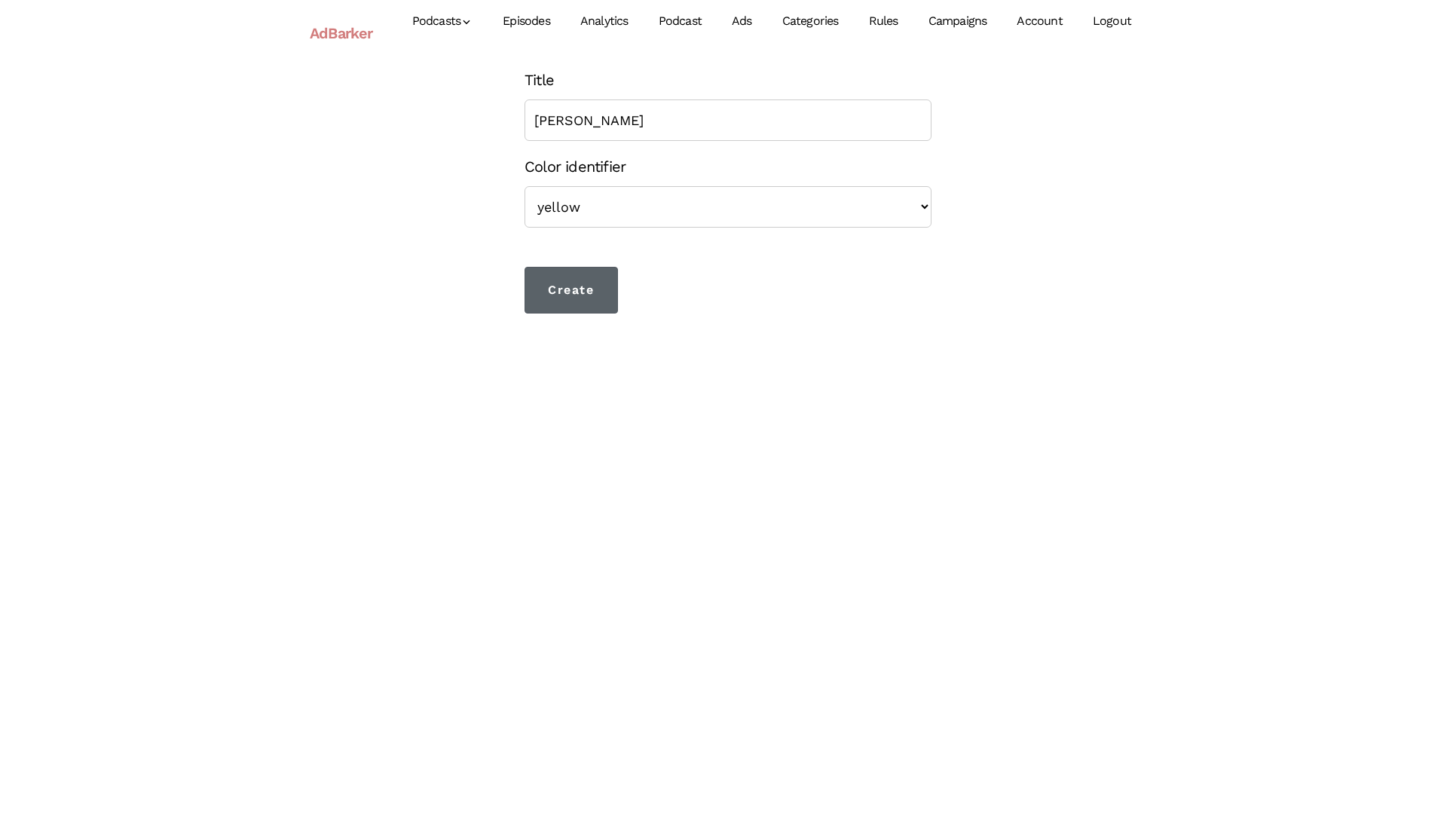
click at [563, 283] on input "Create" at bounding box center [572, 290] width 93 height 47
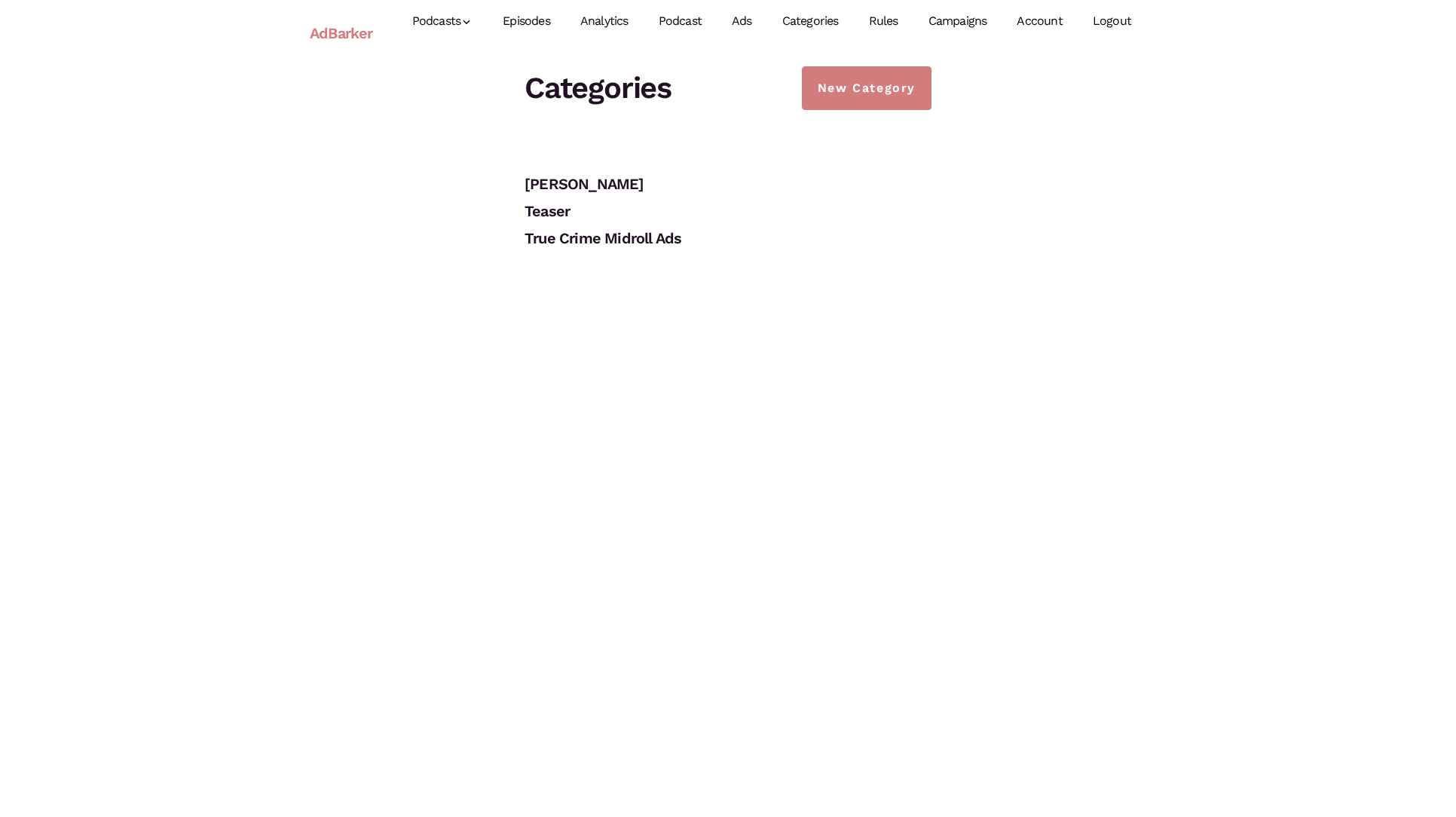
click at [534, 22] on link "Episodes" at bounding box center [526, 21] width 78 height 67
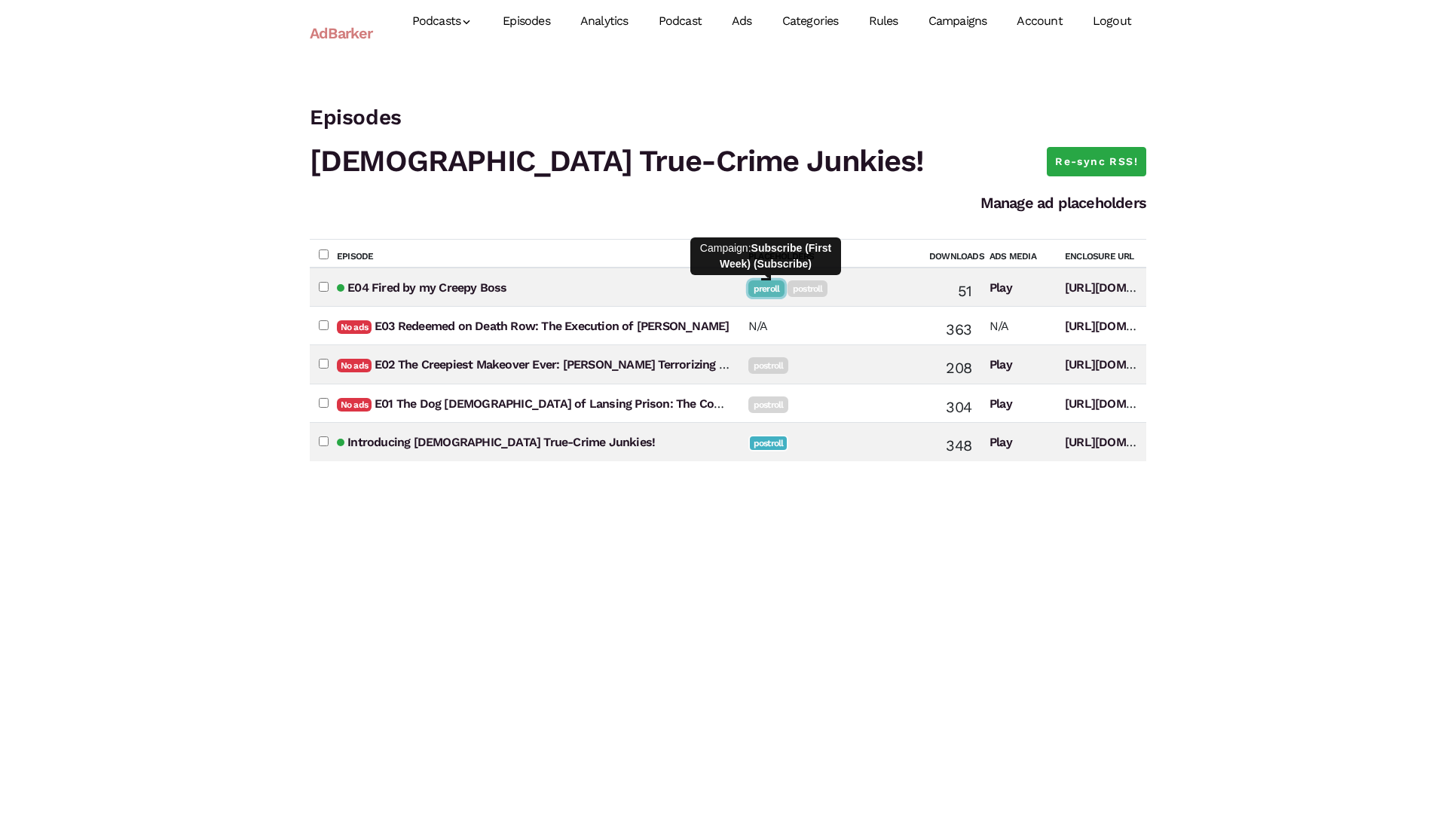
click at [771, 290] on link "preroll" at bounding box center [766, 288] width 36 height 16
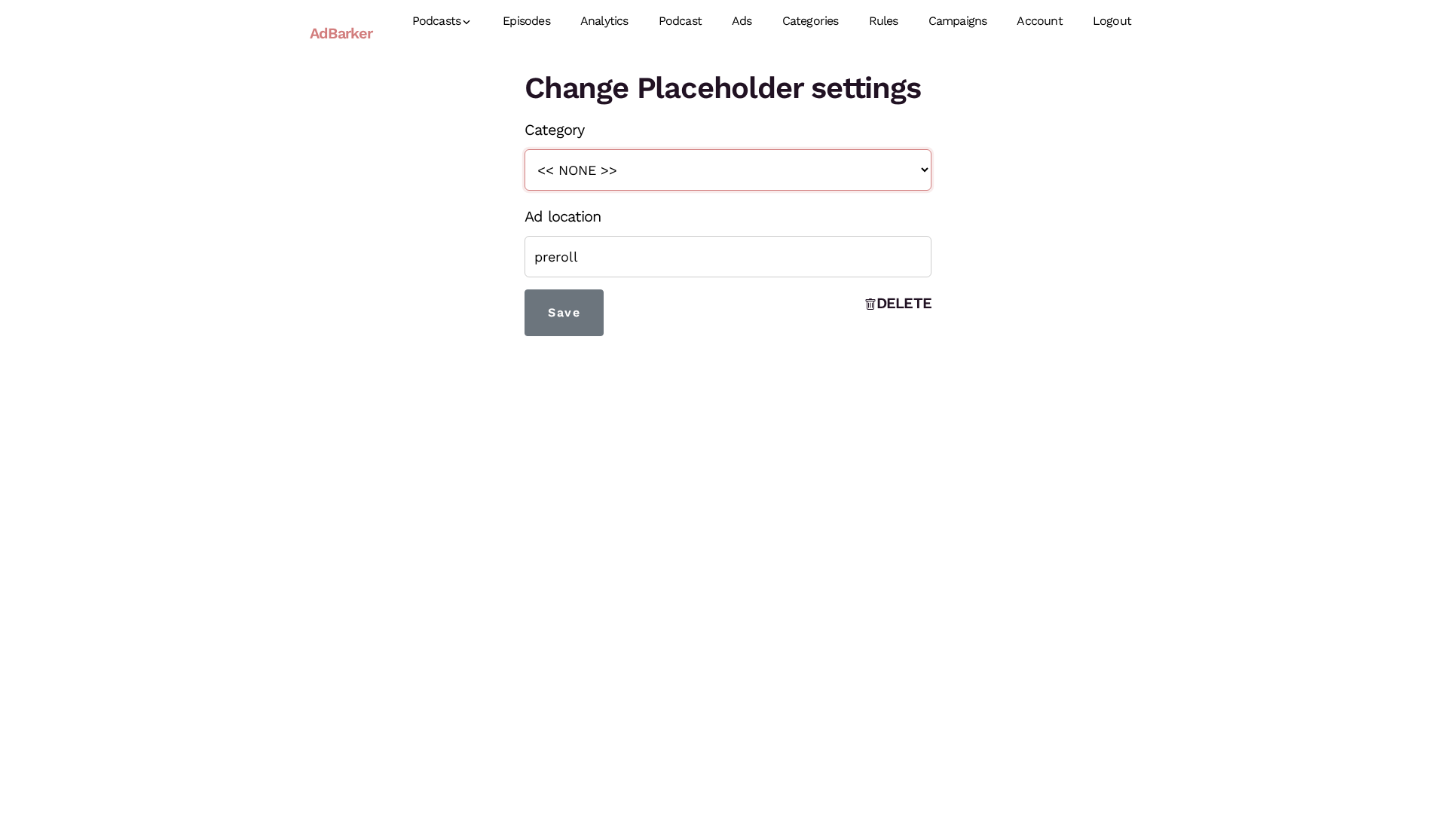
click at [640, 170] on select "<< NONE >> Teaser True Crime Midroll Ads Judah Lamb" at bounding box center [728, 169] width 407 height 41
select select "165"
click at [525, 149] on select "<< NONE >> Teaser True Crime Midroll Ads Judah Lamb" at bounding box center [728, 169] width 407 height 41
click at [552, 325] on input "Save" at bounding box center [565, 313] width 79 height 47
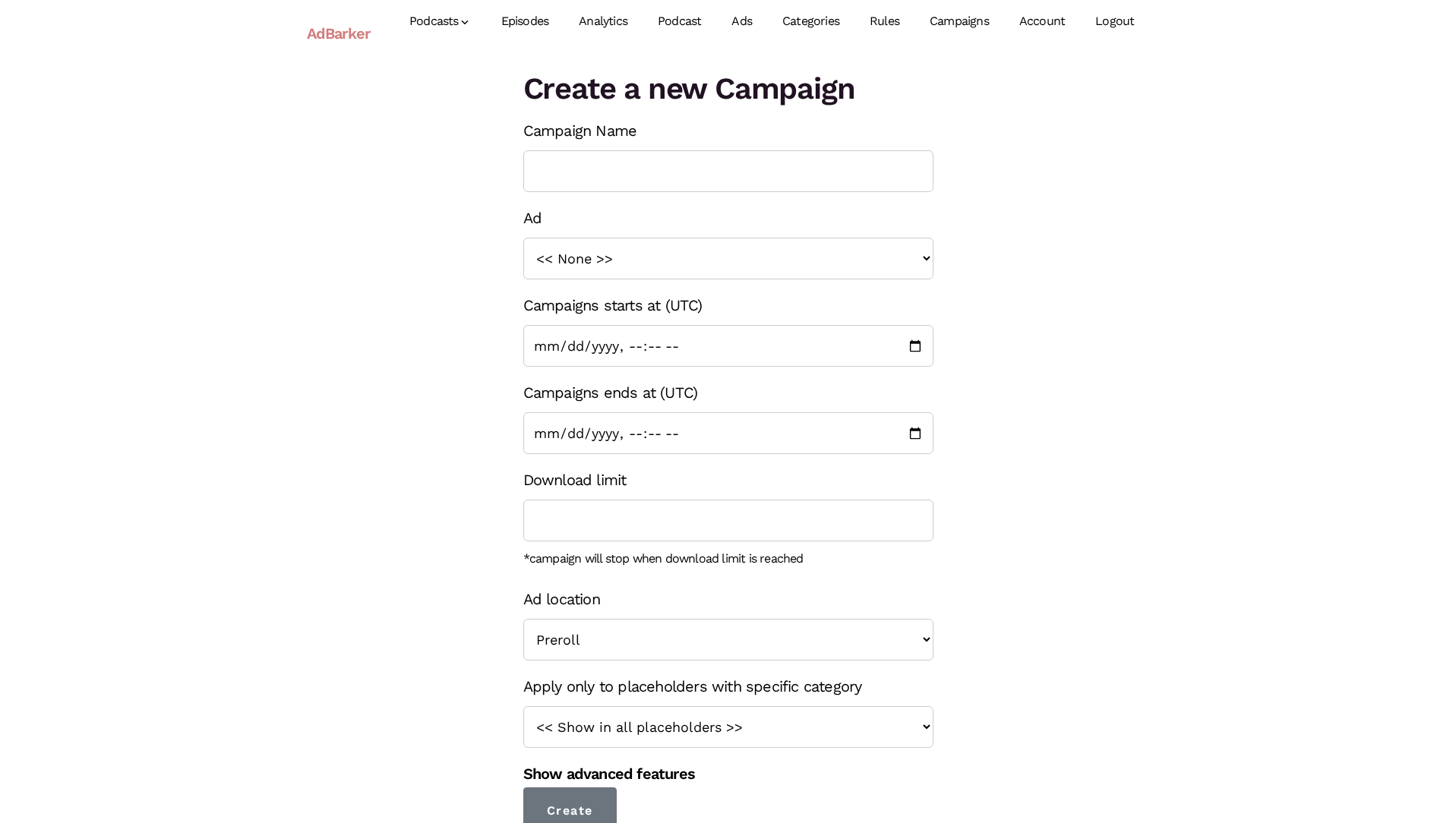
scroll to position [12, 0]
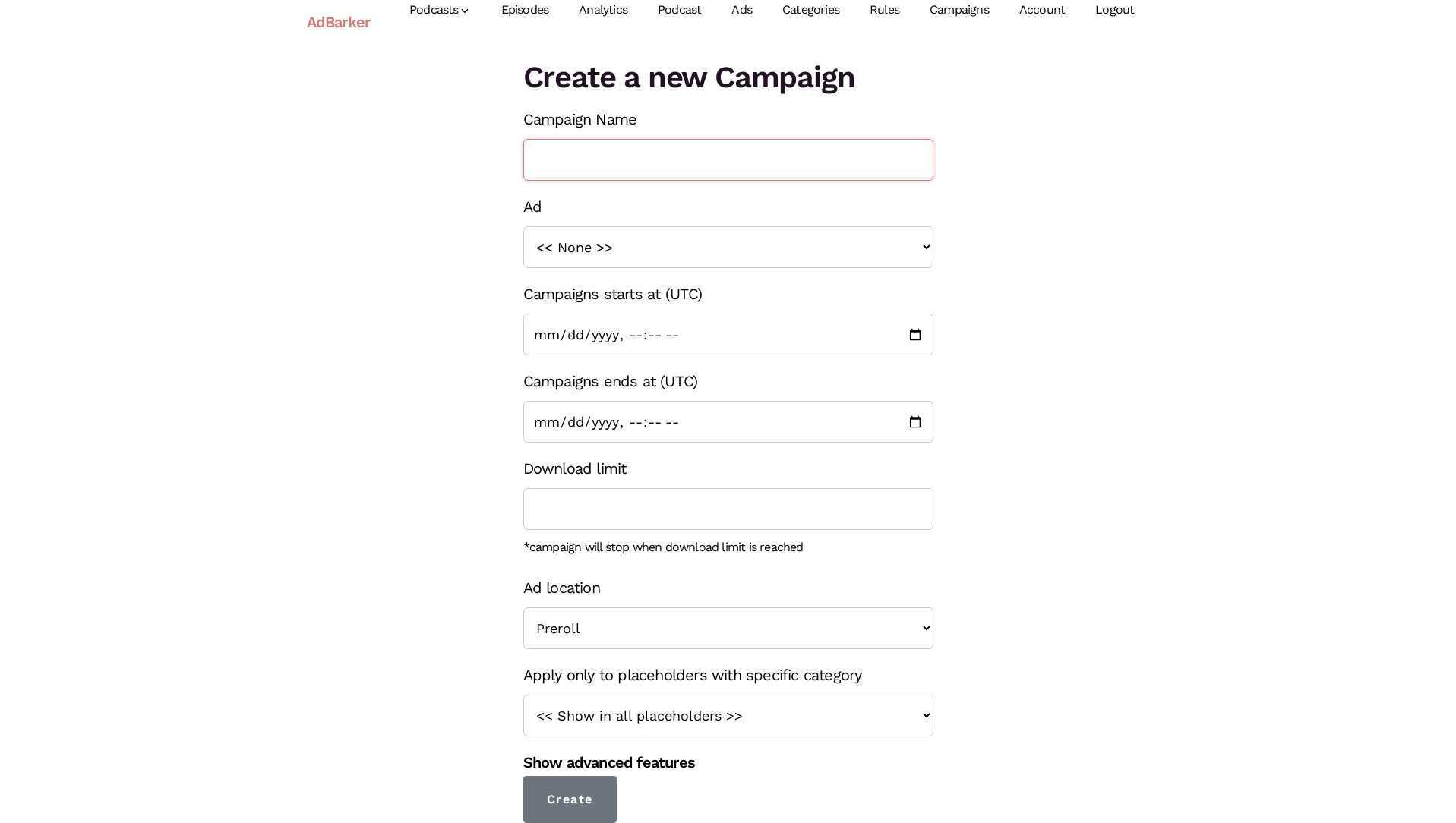
click at [594, 168] on input "Campaign Name" at bounding box center [728, 160] width 410 height 41
type input "[PERSON_NAME]"
click at [615, 245] on select "<< None >> Subscribe Post Roll 2 Episodes Teaser Preroll Judah Lamb Ad Post Rol…" at bounding box center [728, 246] width 410 height 41
select select "1400"
click at [523, 226] on select "<< None >> Subscribe Post Roll 2 Episodes Teaser Preroll Judah Lamb Ad Post Rol…" at bounding box center [728, 246] width 410 height 41
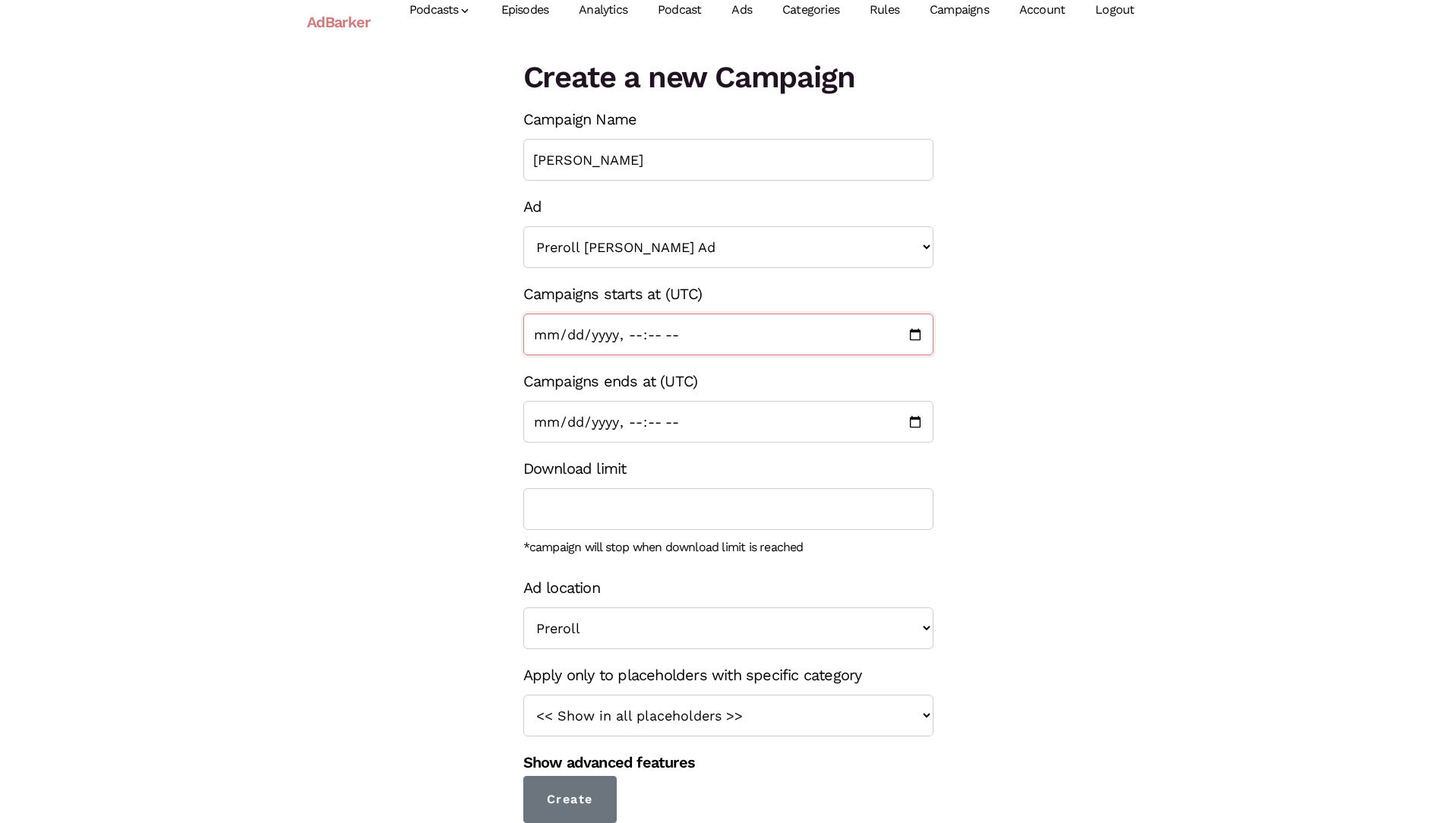
click at [915, 333] on input "Campaigns starts at (UTC)" at bounding box center [728, 334] width 410 height 41
type input "2025-09-09T03:05"
click at [1012, 398] on div "Create a new Campaign Campaign Name Judah Lamb Ad << None >> Subscribe Post Rol…" at bounding box center [728, 439] width 865 height 767
click at [869, 422] on input "Campaigns ends at (UTC)" at bounding box center [728, 421] width 410 height 41
click at [917, 418] on input "Campaigns ends at (UTC)" at bounding box center [728, 421] width 410 height 41
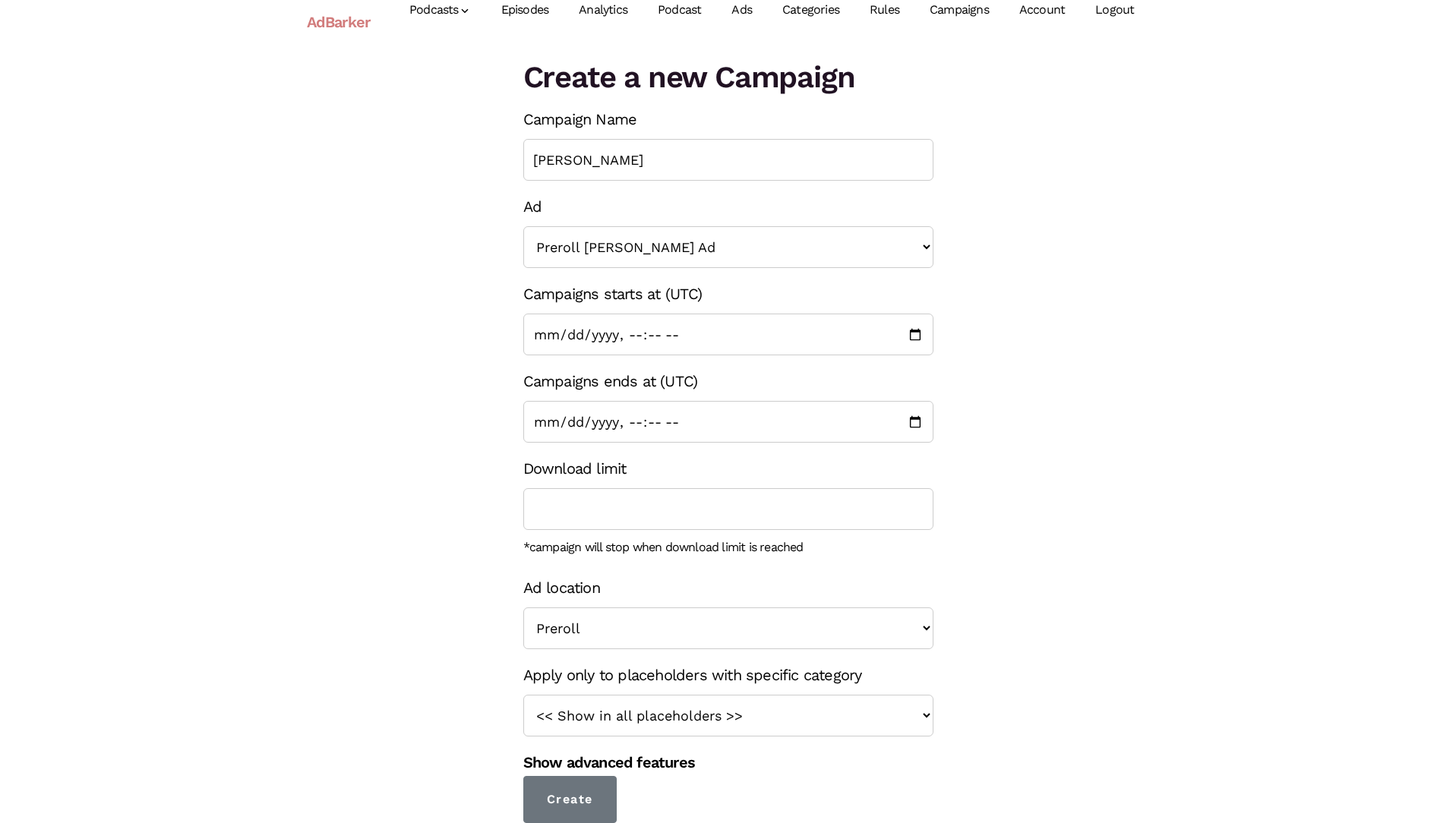
type input "2026-09-09T03:05"
click at [981, 617] on div "Create a new Campaign Campaign Name Judah Lamb Ad << None >> Subscribe Post Rol…" at bounding box center [728, 439] width 865 height 767
click at [672, 426] on input "Campaigns ends at (UTC)" at bounding box center [728, 421] width 410 height 41
click at [920, 422] on input "Campaigns ends at (UTC)" at bounding box center [728, 421] width 410 height 41
click at [1136, 455] on div "Create a new Campaign Campaign Name Judah Lamb Ad << None >> Subscribe Post Rol…" at bounding box center [728, 439] width 865 height 767
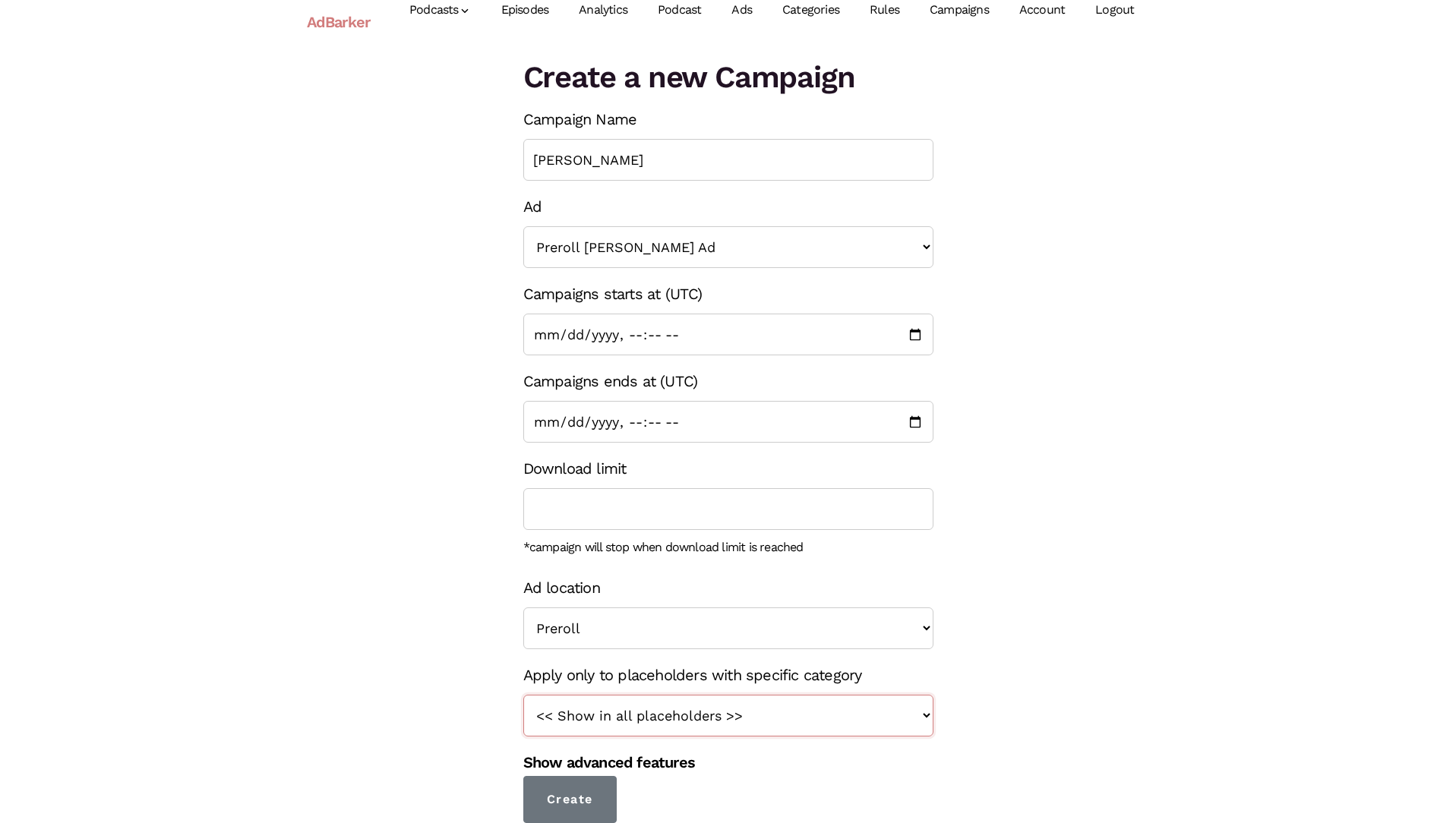
click at [830, 717] on select "<< Show in all placeholders >> Teaser True Crime Midroll Ads Judah Lamb" at bounding box center [728, 715] width 410 height 41
select select "165"
click at [523, 695] on select "<< Show in all placeholders >> Teaser True Crime Midroll Ads Judah Lamb" at bounding box center [728, 715] width 410 height 41
click at [582, 789] on input "Create" at bounding box center [570, 800] width 94 height 47
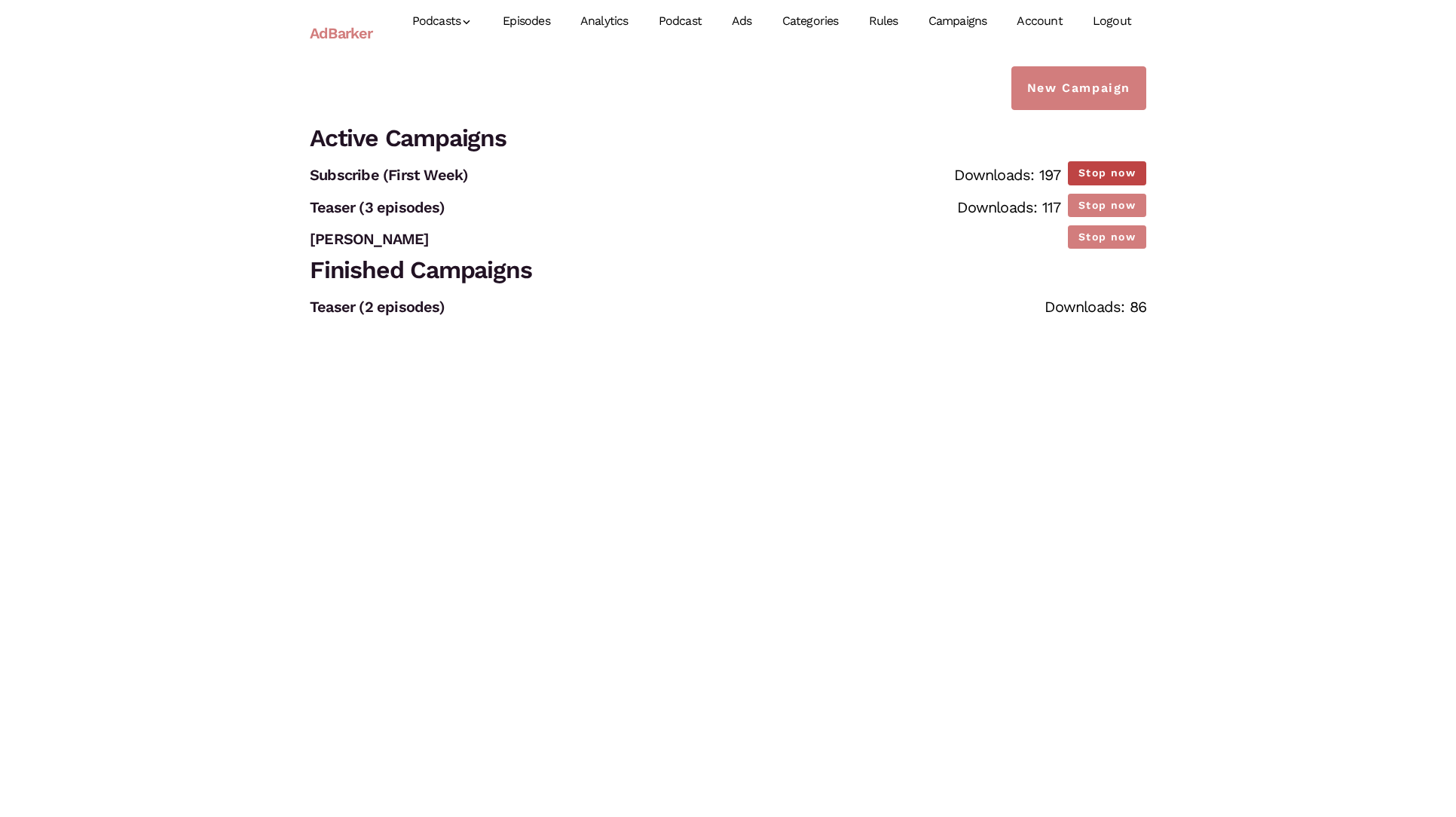
click at [1138, 172] on button "Stop now" at bounding box center [1107, 173] width 78 height 23
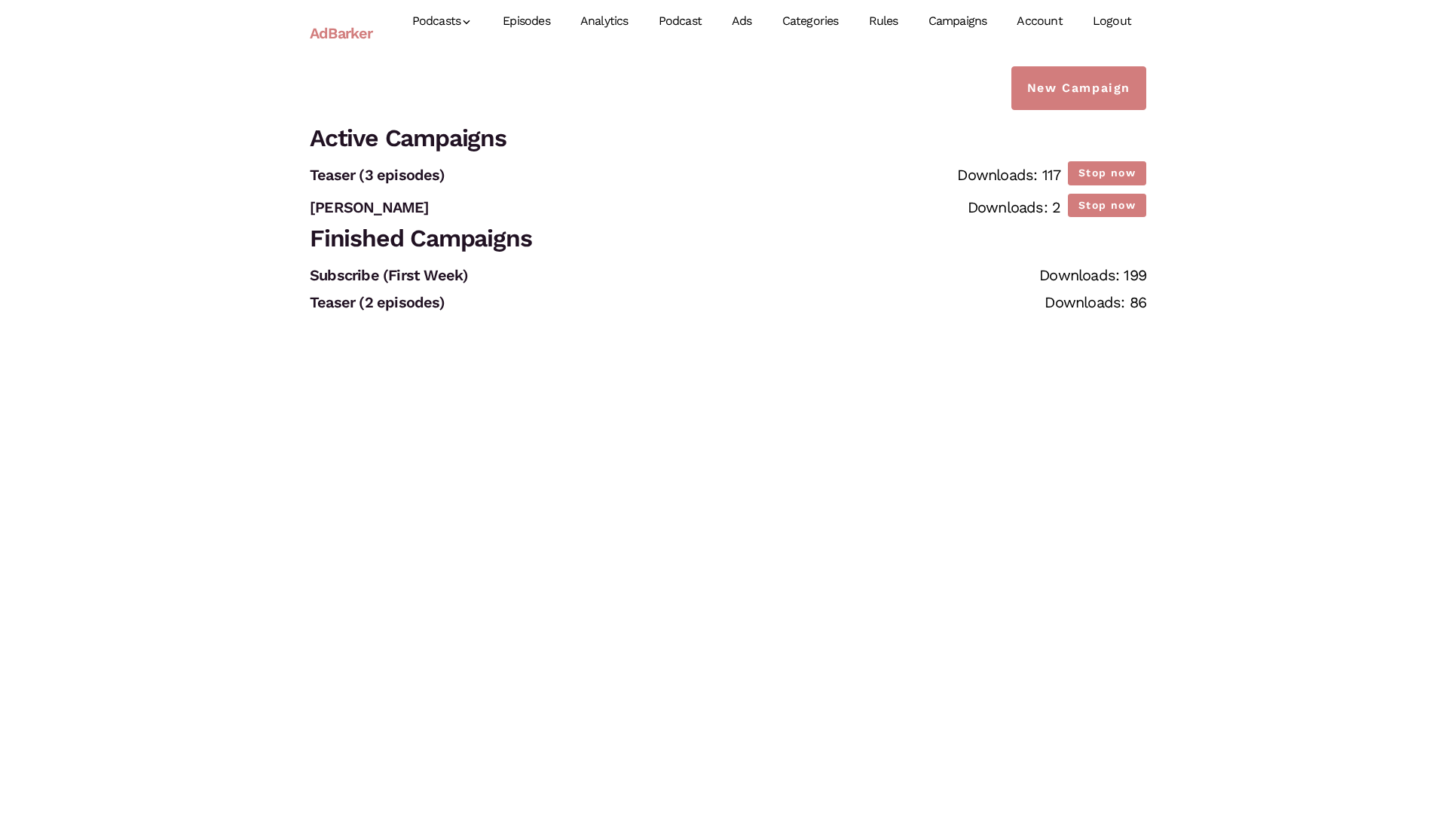
click at [751, 16] on link "Ads" at bounding box center [742, 21] width 50 height 67
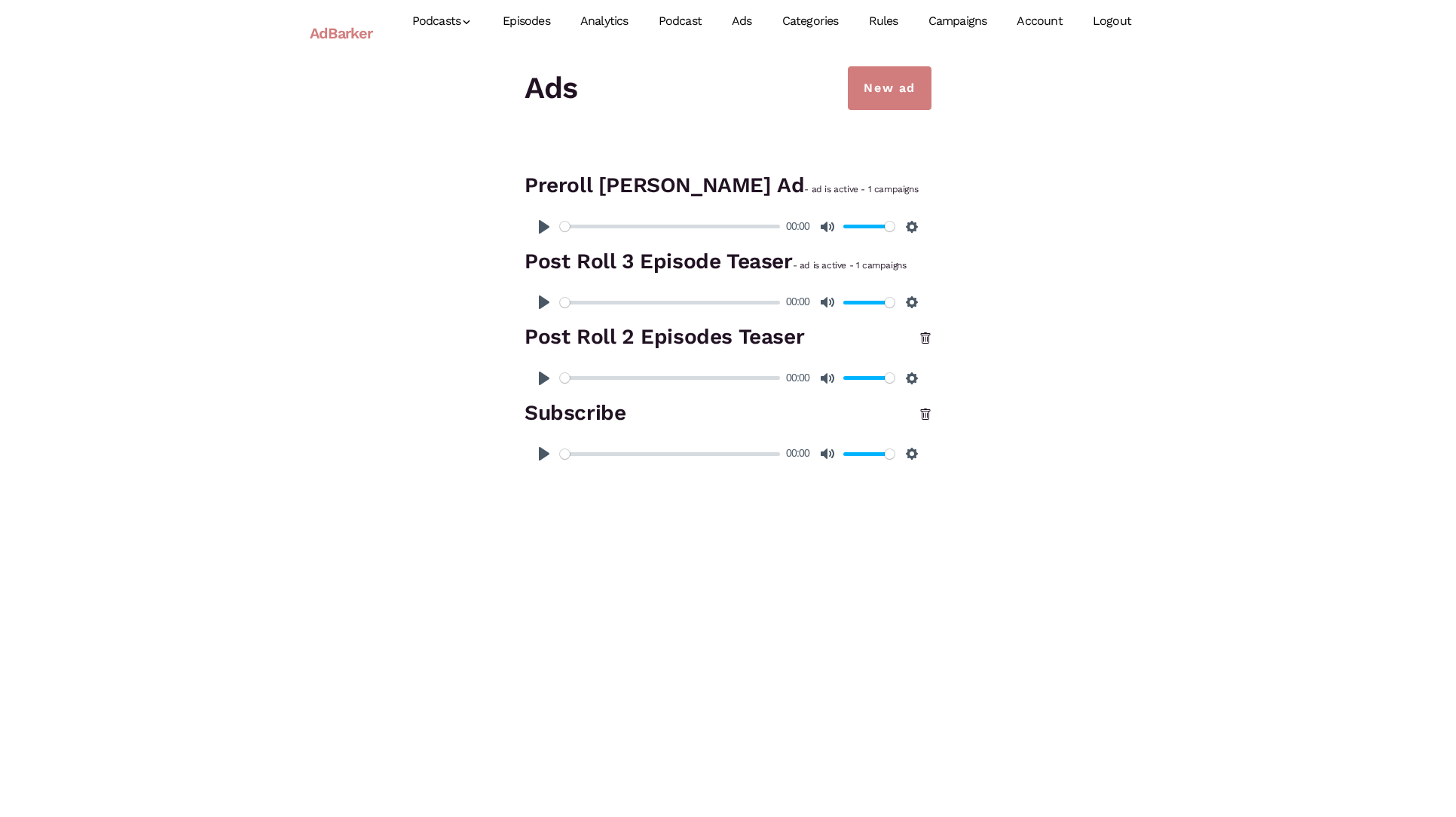
click at [961, 16] on link "Campaigns" at bounding box center [957, 21] width 89 height 67
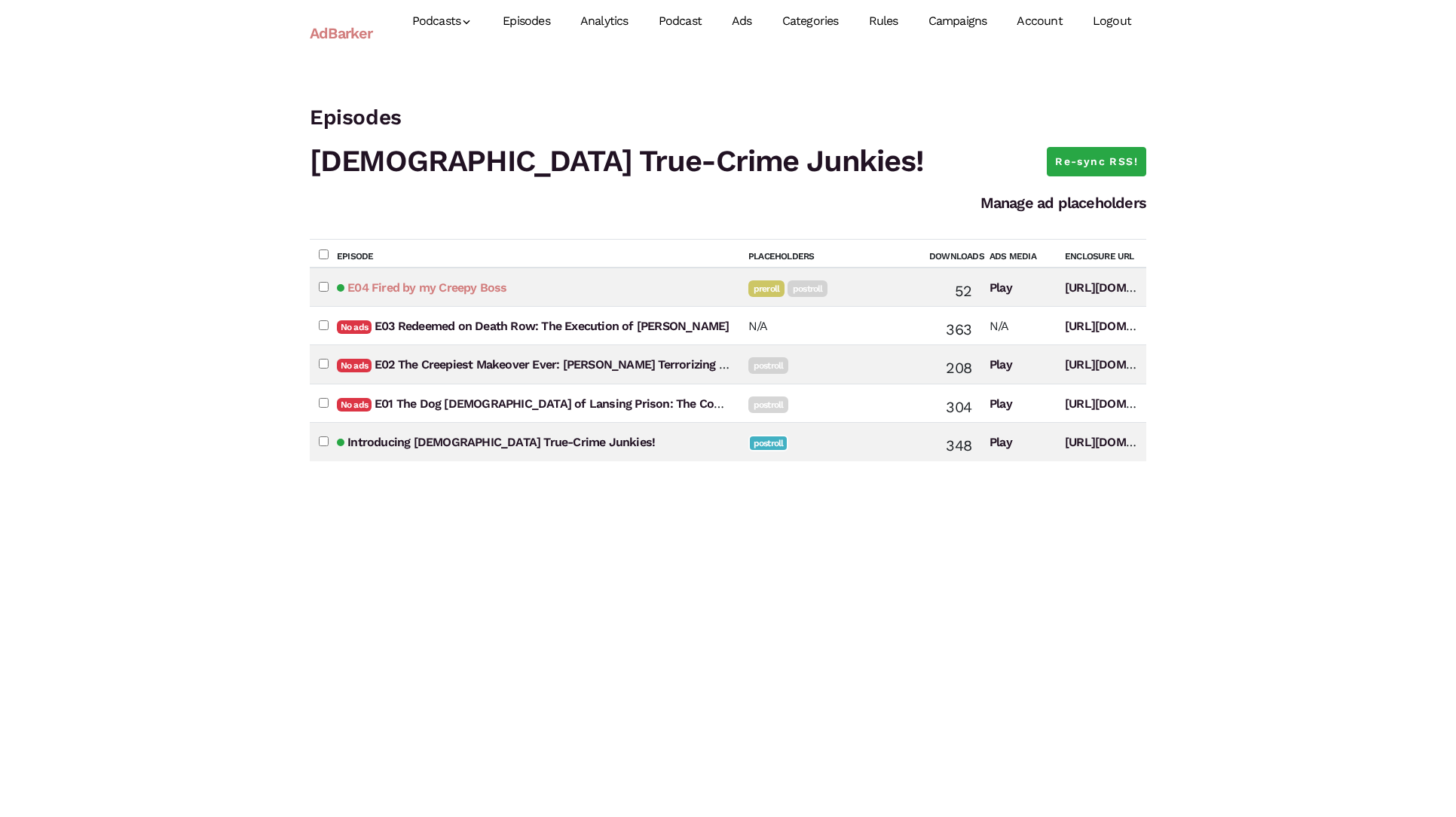
click at [502, 283] on link "E04 Fired by my Creepy Boss" at bounding box center [426, 287] width 159 height 14
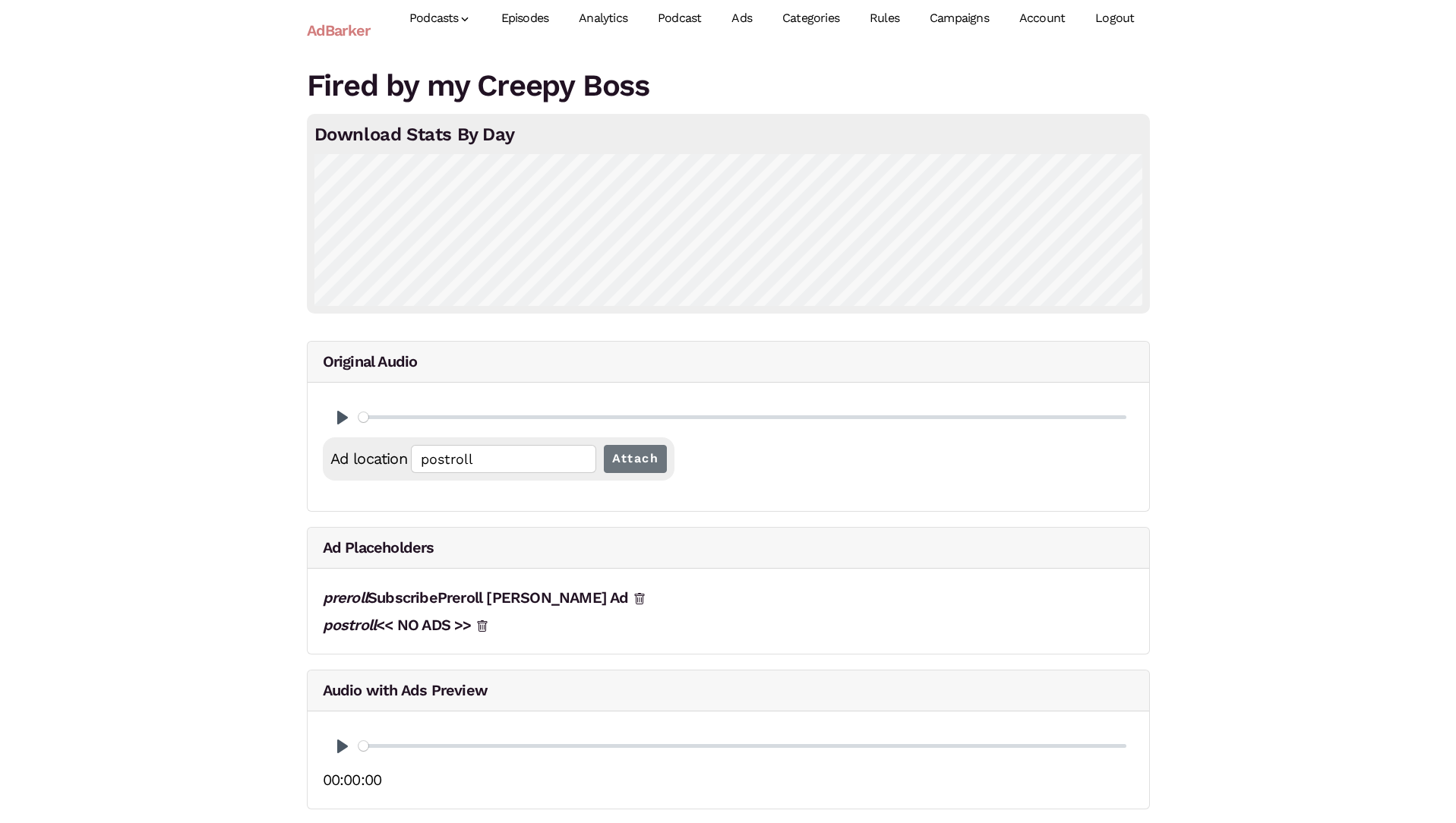
scroll to position [5, 0]
click at [343, 750] on button "Pause Play" at bounding box center [342, 745] width 24 height 24
type input "0.59"
click at [336, 746] on button "Pause Play" at bounding box center [342, 745] width 24 height 24
click at [343, 415] on button "Pause Play" at bounding box center [342, 415] width 24 height 24
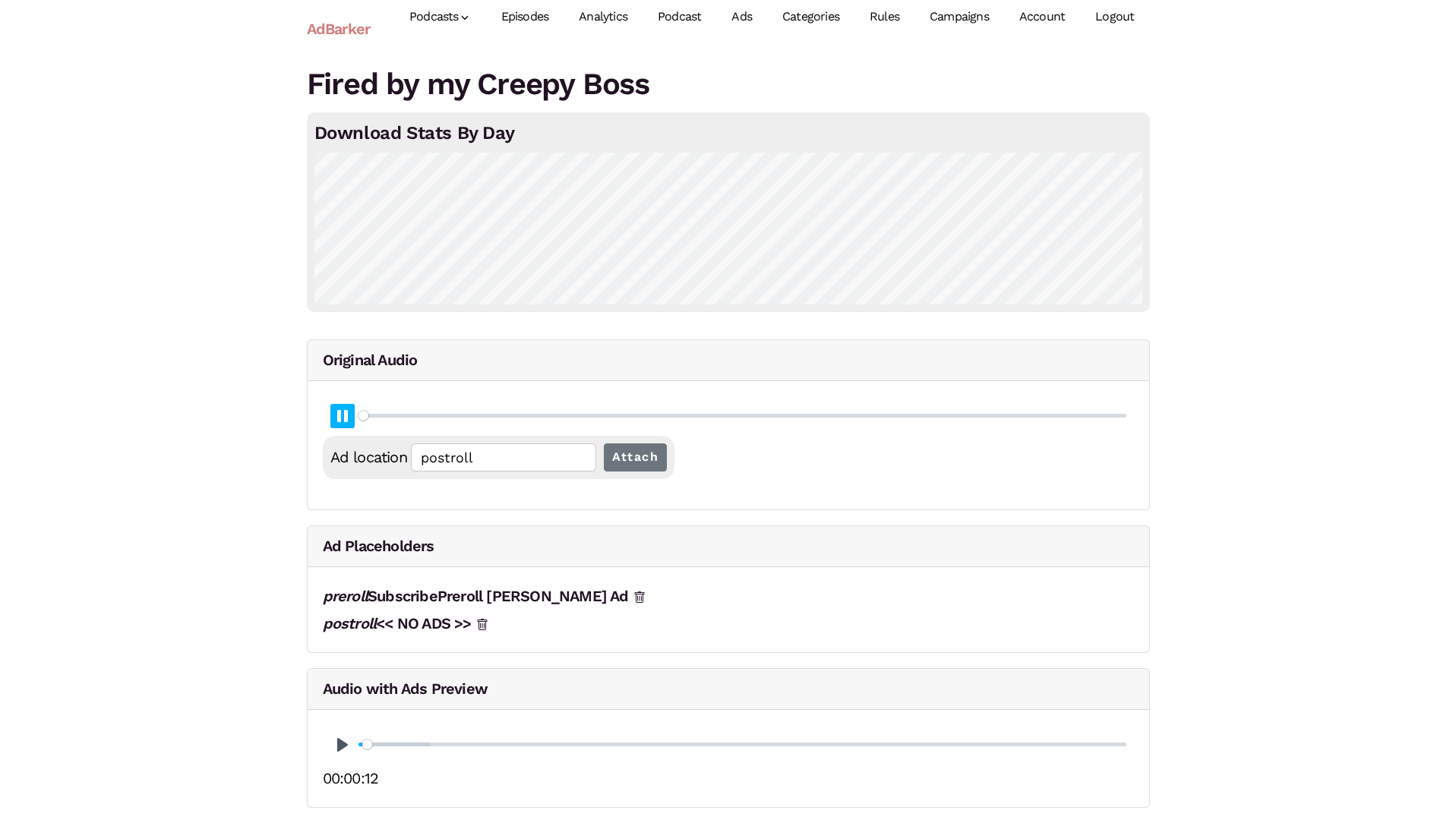
type input "0.01"
type input "preroll"
type input "0.06"
type input "00:00:01.22"
type input "0.07"
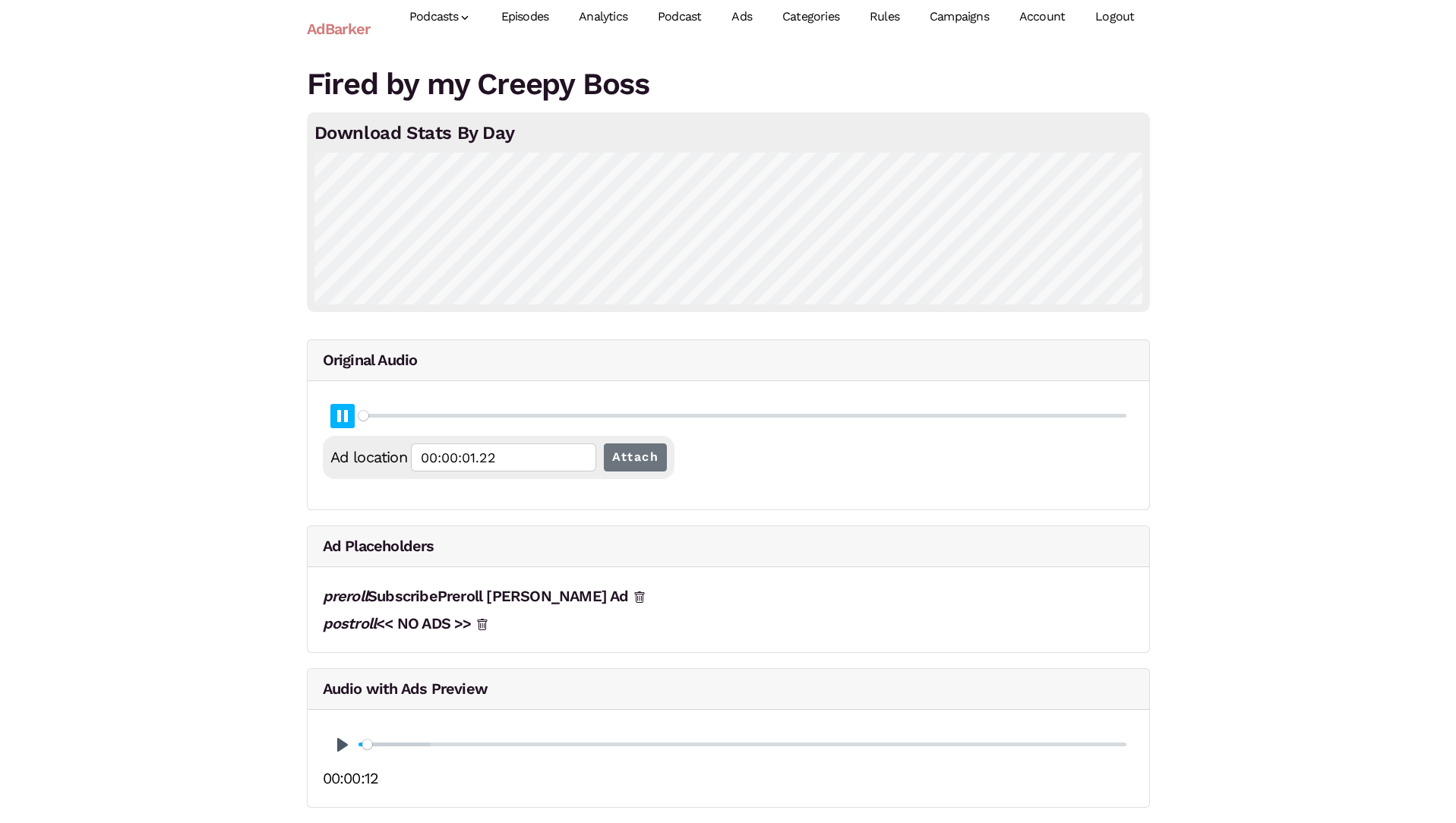
type input "00:00:01.49"
type input "0.08"
type input "00:00:01.75"
type input "0.09"
type input "00:00:02.02"
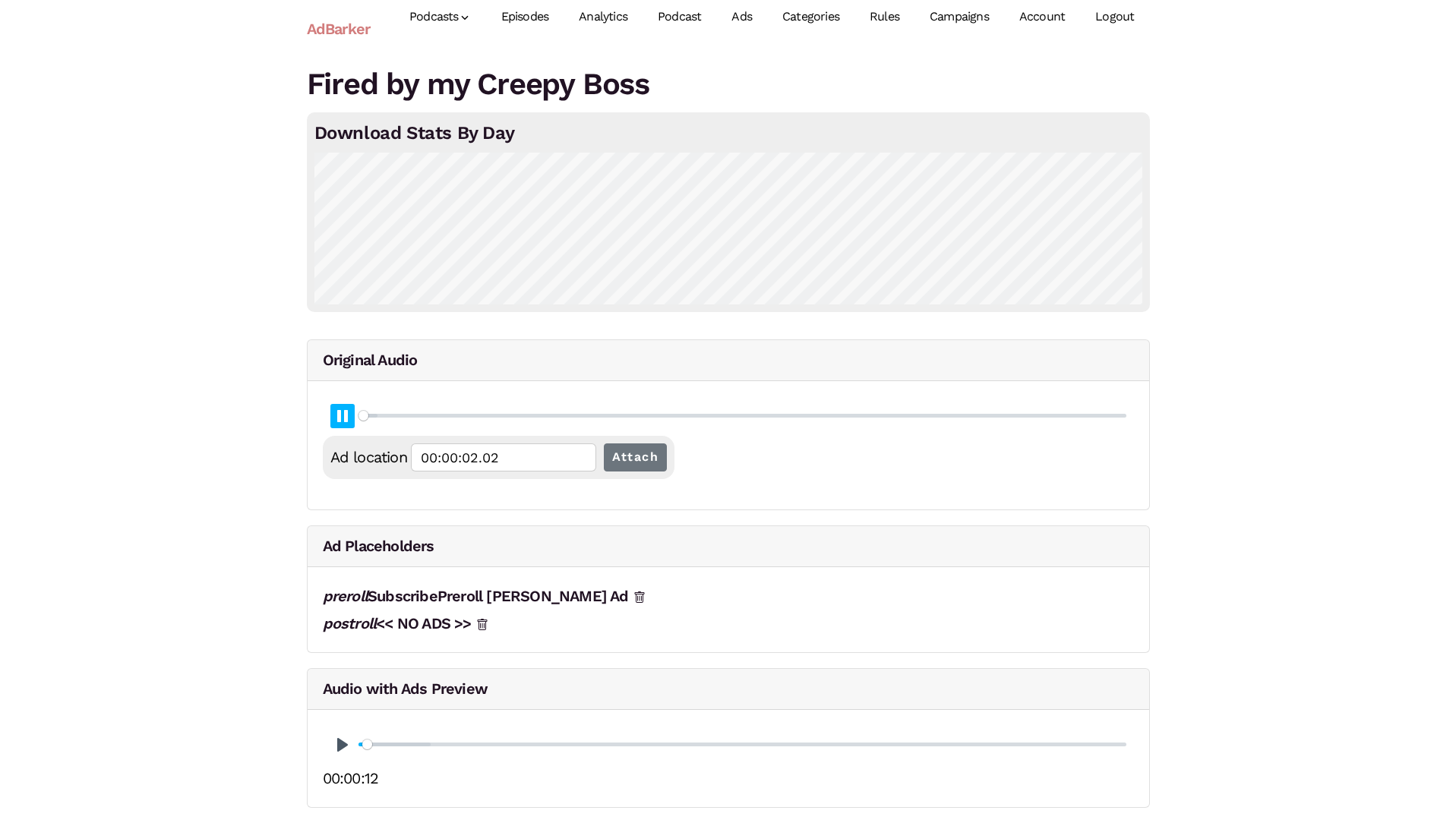
type input "0.1"
type input "00:00:02.28"
type input "0.12"
type input "00:00:02.55"
type input "0.13"
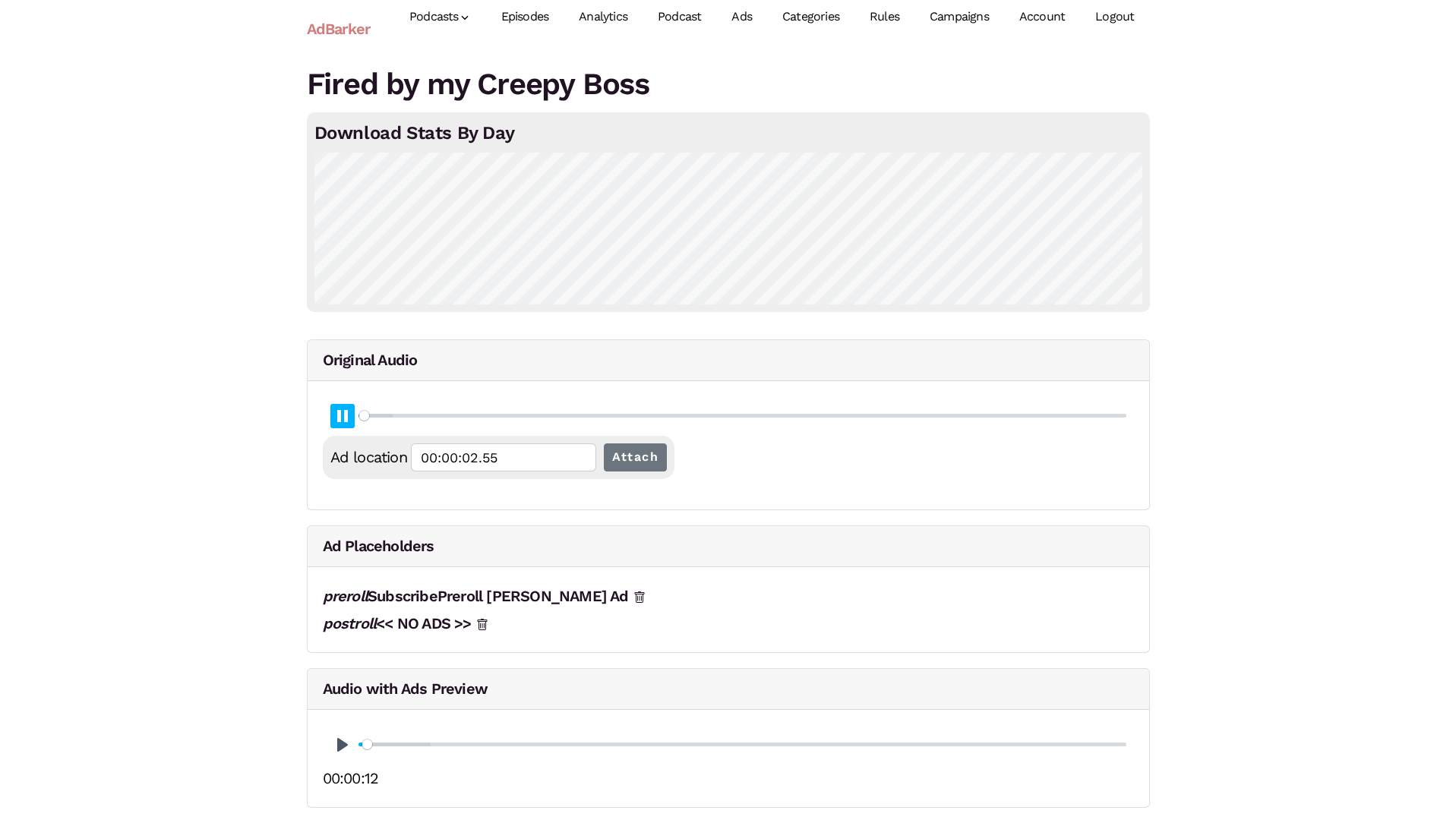
type input "00:00:02.81"
type input "0.14"
type input "00:00:03.08"
type input "0.15"
type input "00:00:03.35"
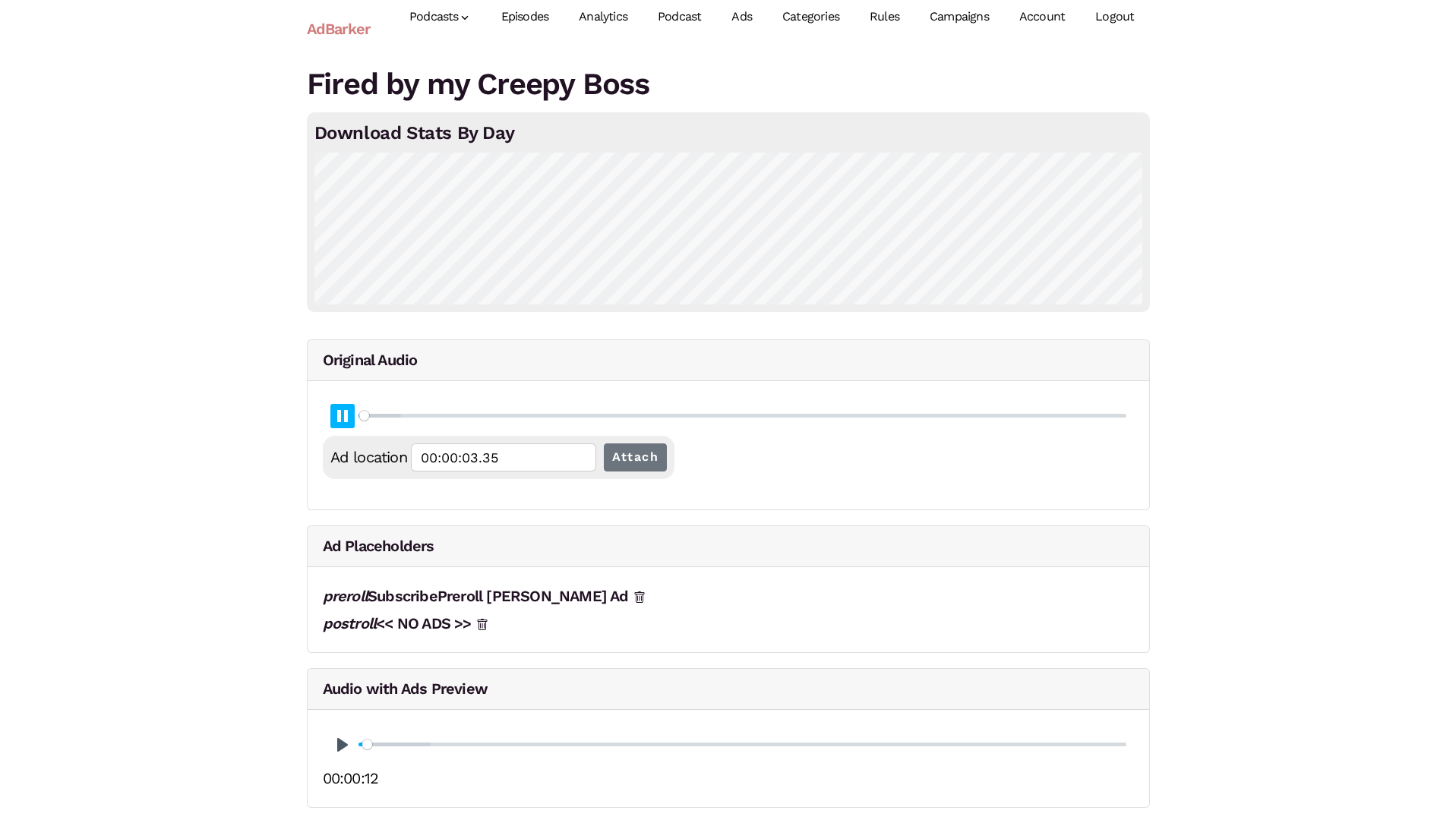
type input "0.16"
type input "00:00:03.61"
type input "0.17"
type input "00:00:03.88"
type input "0.19"
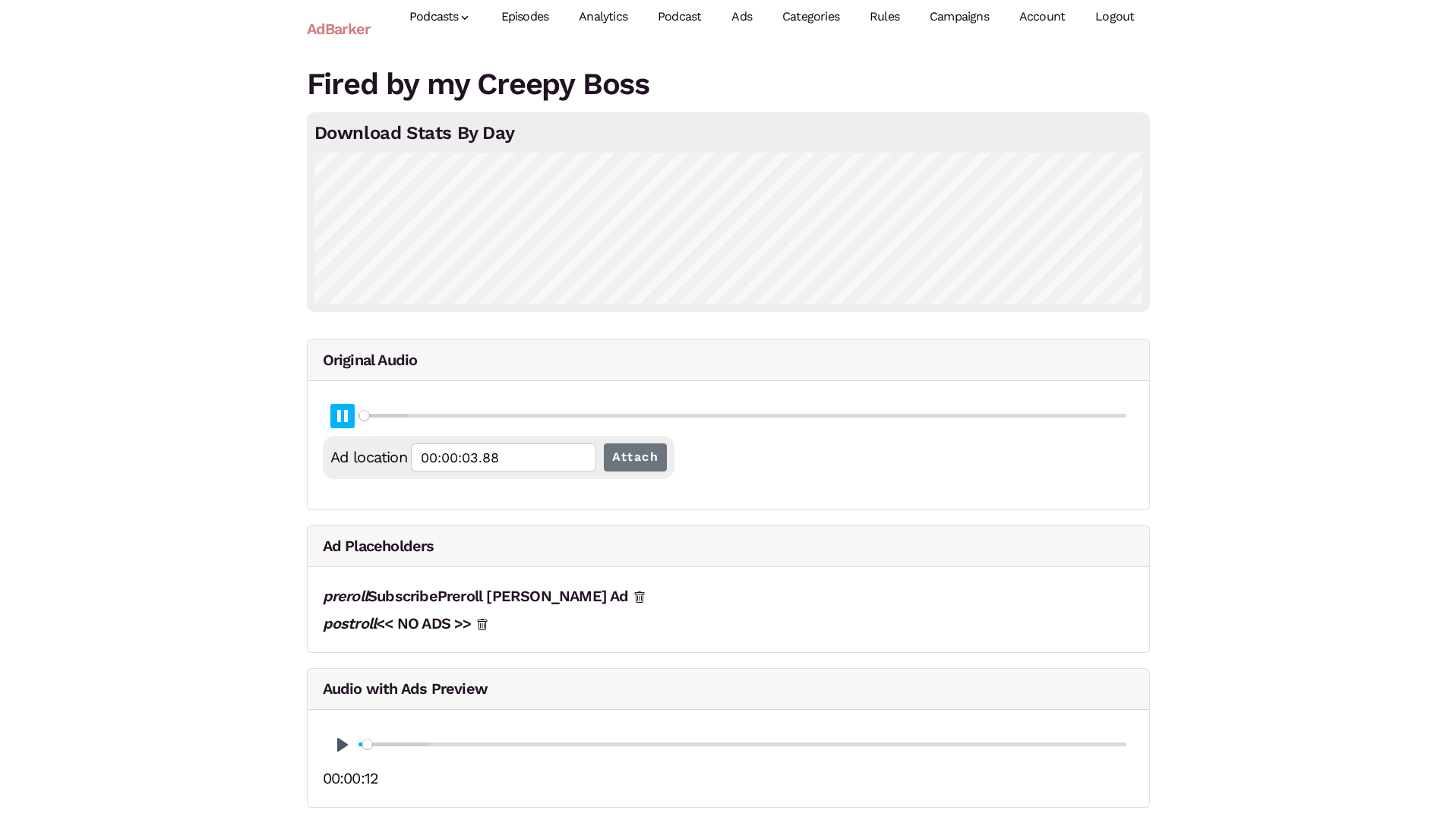
type input "00:00:04.14"
type input "0.2"
type input "00:00:04.41"
type input "0.21"
type input "00:00:04.67"
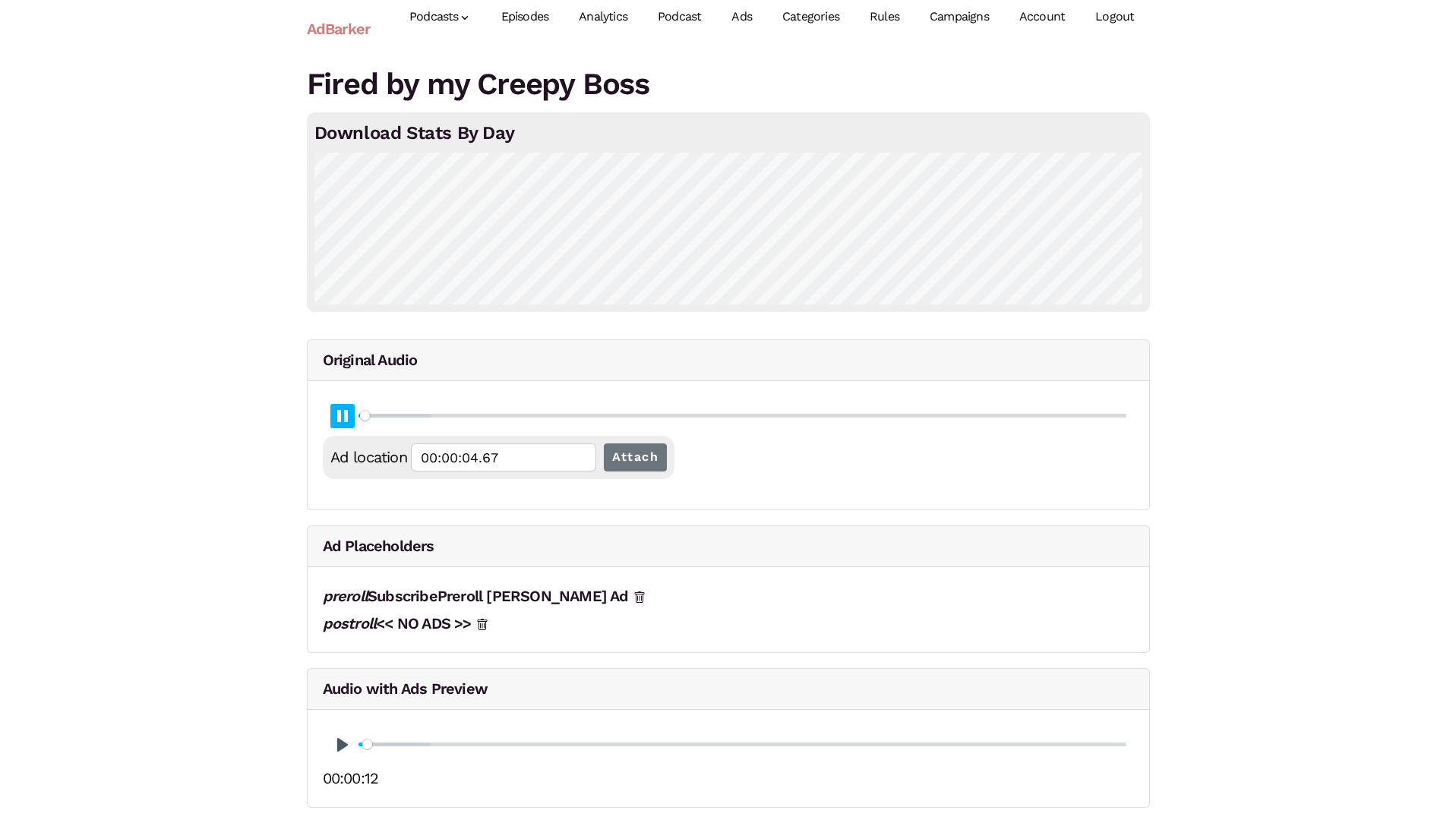
type input "0.22"
type input "00:00:04.94"
type input "0.23"
type input "00:00:05.21"
type input "0.25"
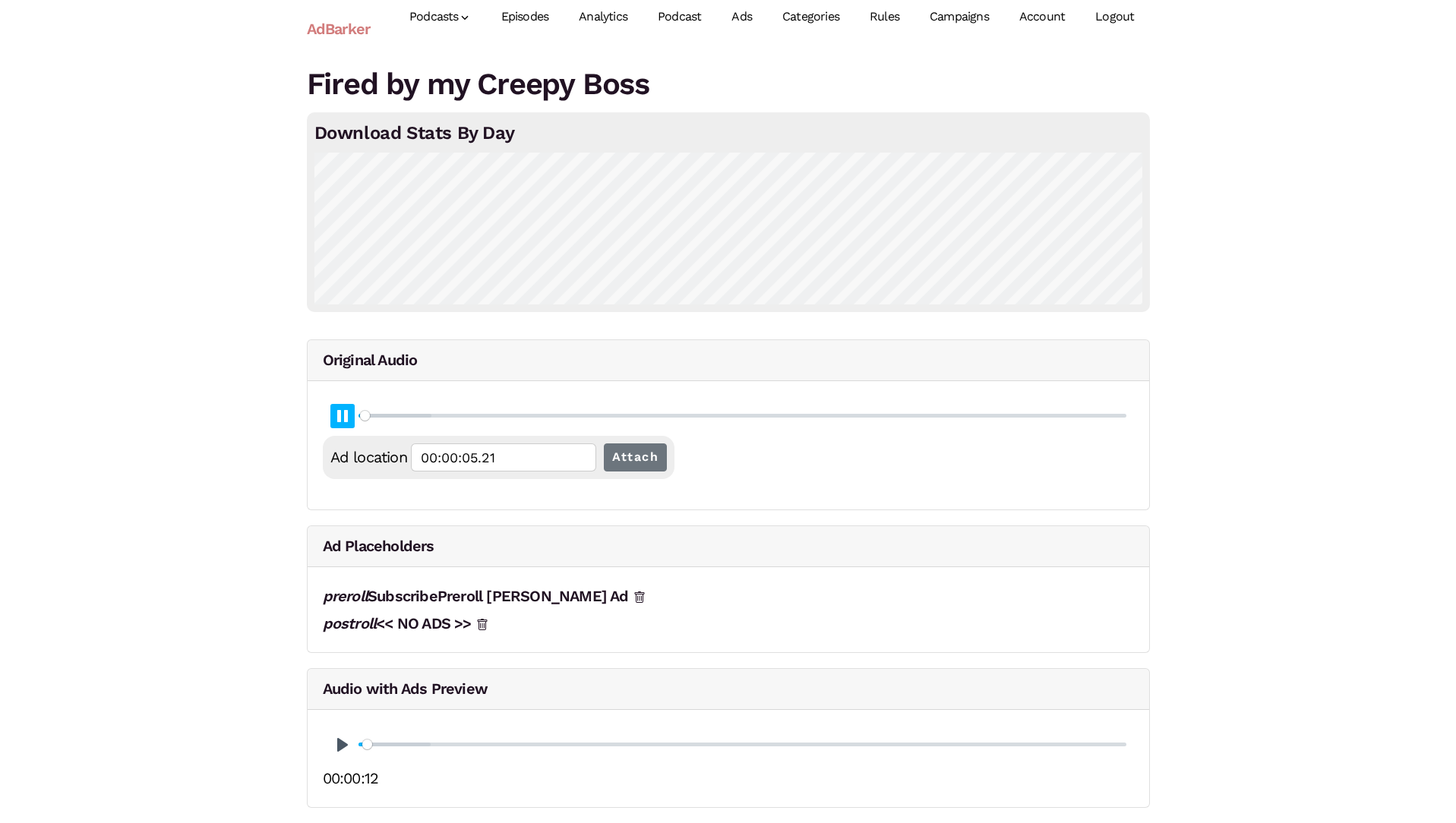
type input "00:00:05.47"
type input "0.26"
type input "00:00:05.74"
type input "0.27"
click at [343, 415] on button "Pause Play" at bounding box center [342, 415] width 24 height 24
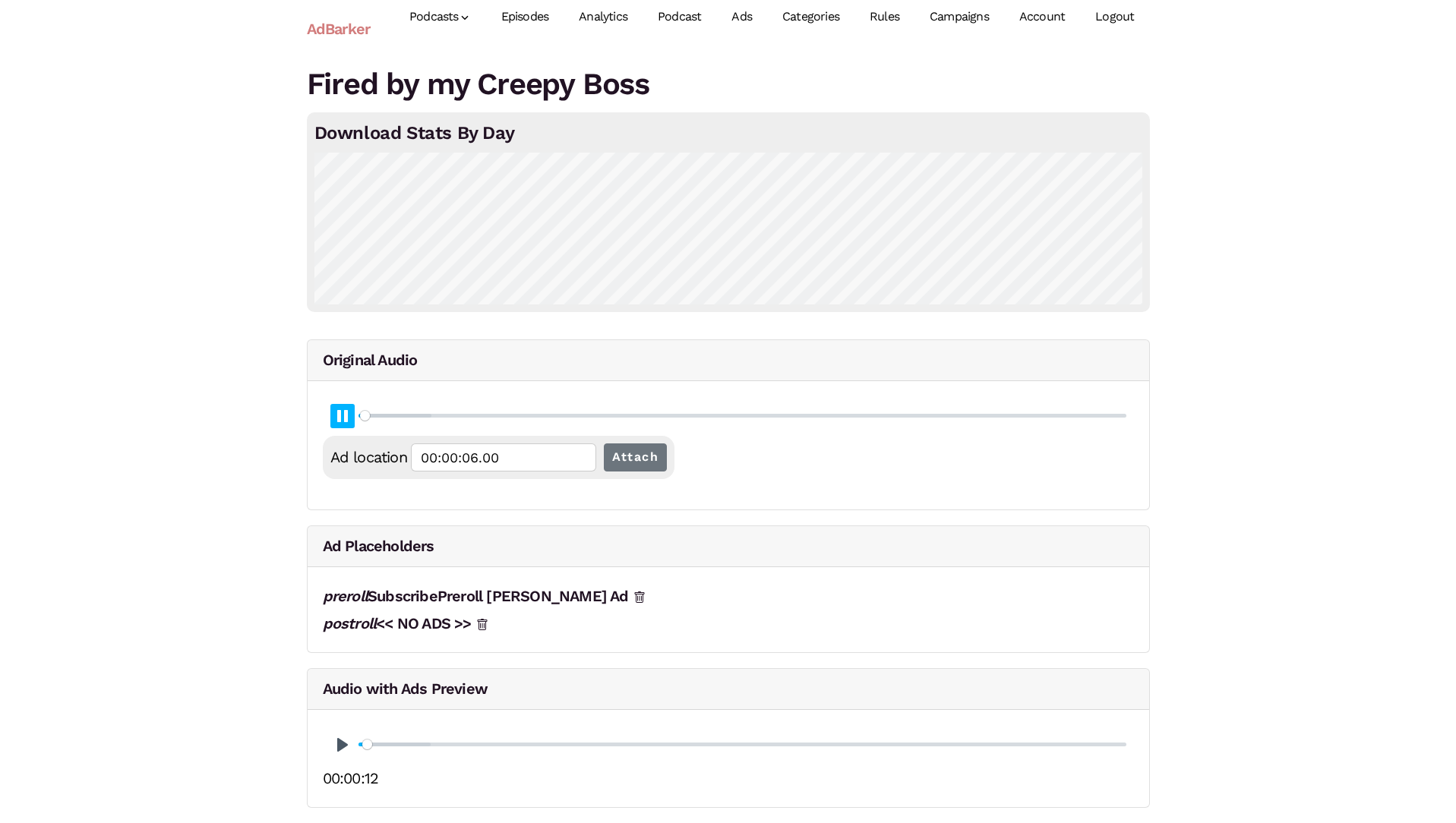
type input "00:00:06.02"
click at [750, 13] on link "Ads" at bounding box center [741, 17] width 51 height 67
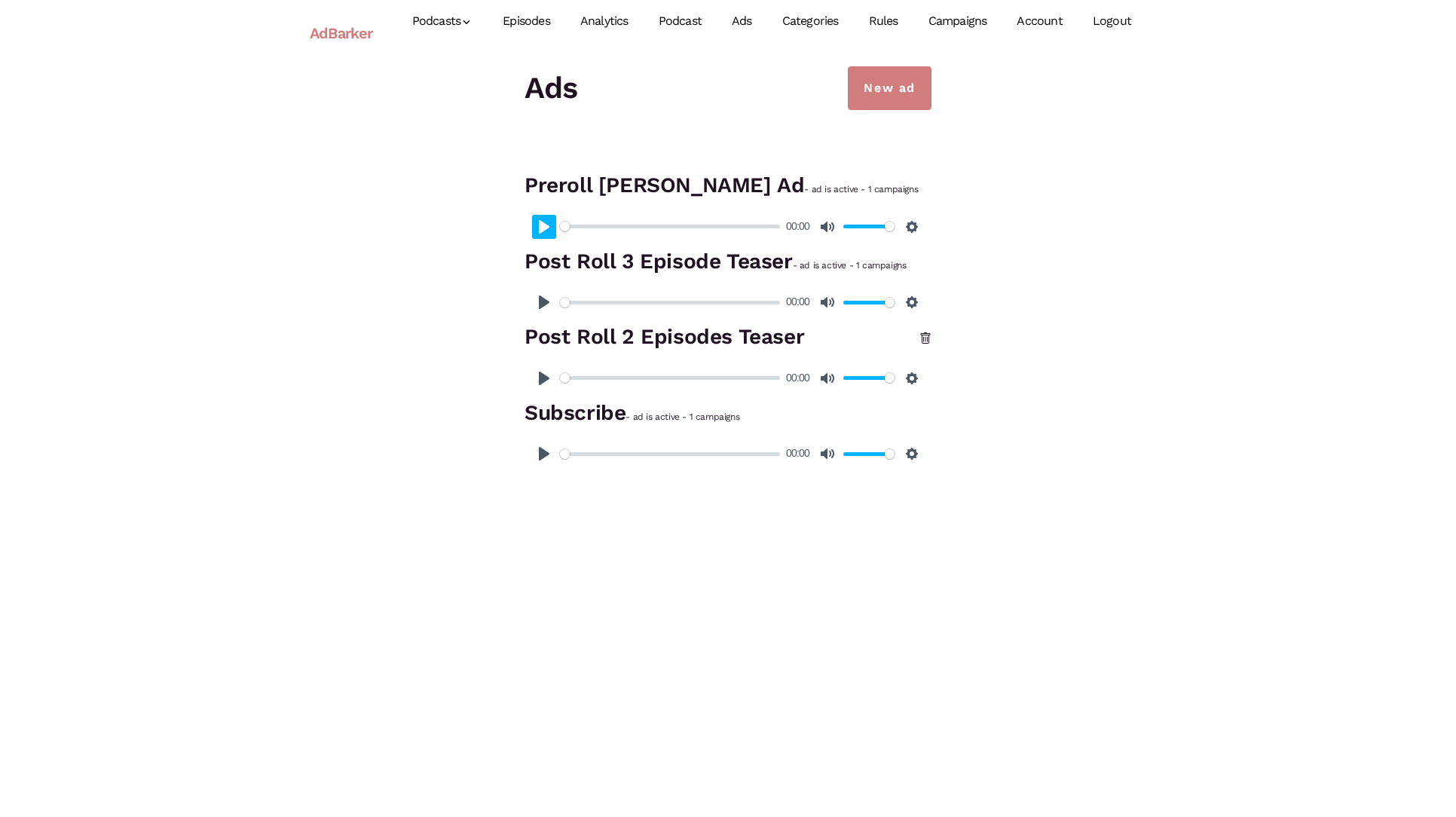
click at [544, 223] on button "Pause Play" at bounding box center [544, 227] width 24 height 24
type input "15.09"
click at [530, 21] on link "Episodes" at bounding box center [526, 21] width 78 height 67
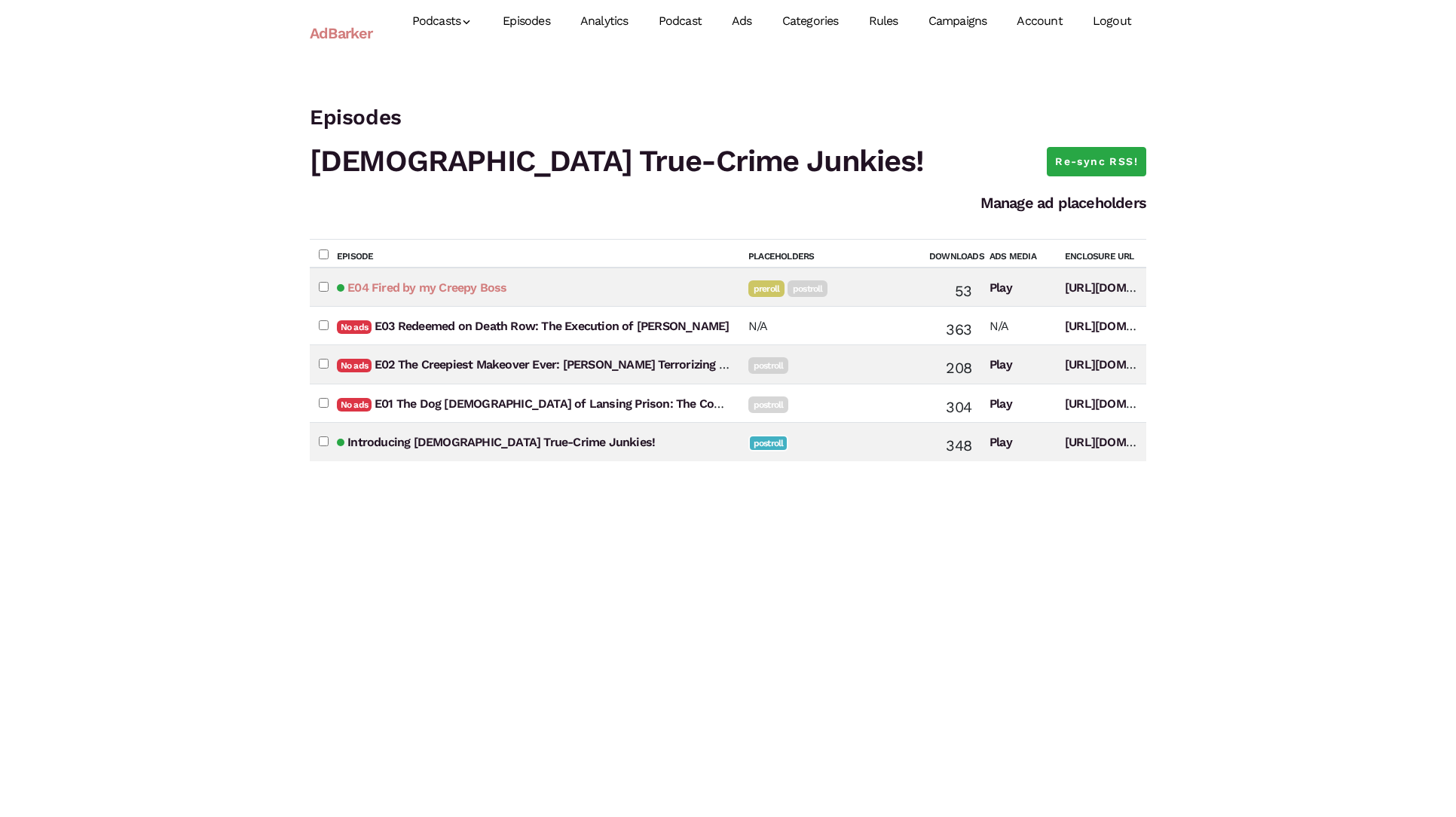
click at [439, 290] on link "E04 Fired by my Creepy Boss" at bounding box center [426, 287] width 159 height 14
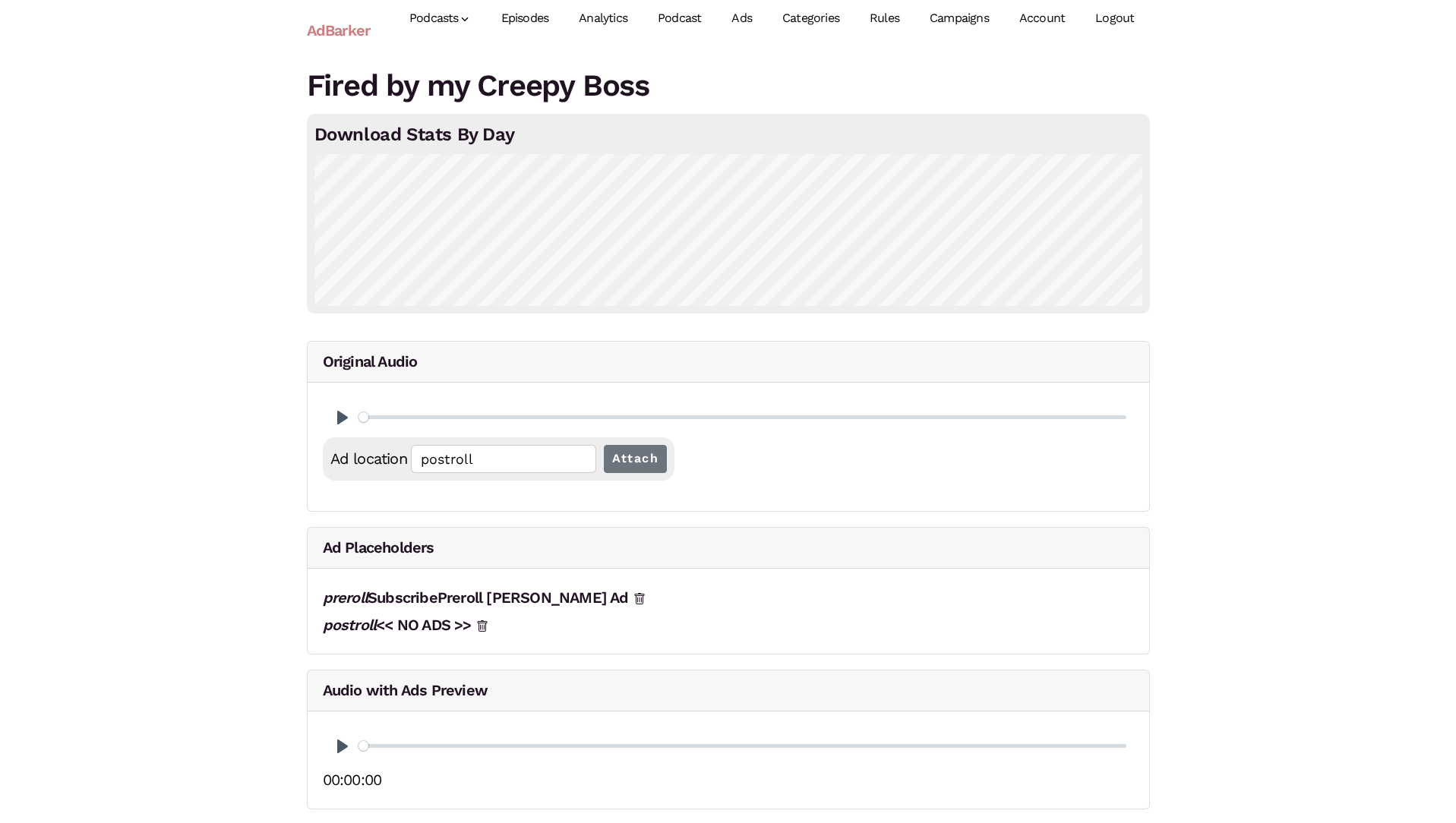
scroll to position [5, 0]
click at [338, 744] on button "Pause Play" at bounding box center [342, 745] width 24 height 24
type input "0.12"
click at [338, 744] on button "Pause Play" at bounding box center [342, 745] width 24 height 24
click at [937, 17] on link "Campaigns" at bounding box center [959, 17] width 90 height 67
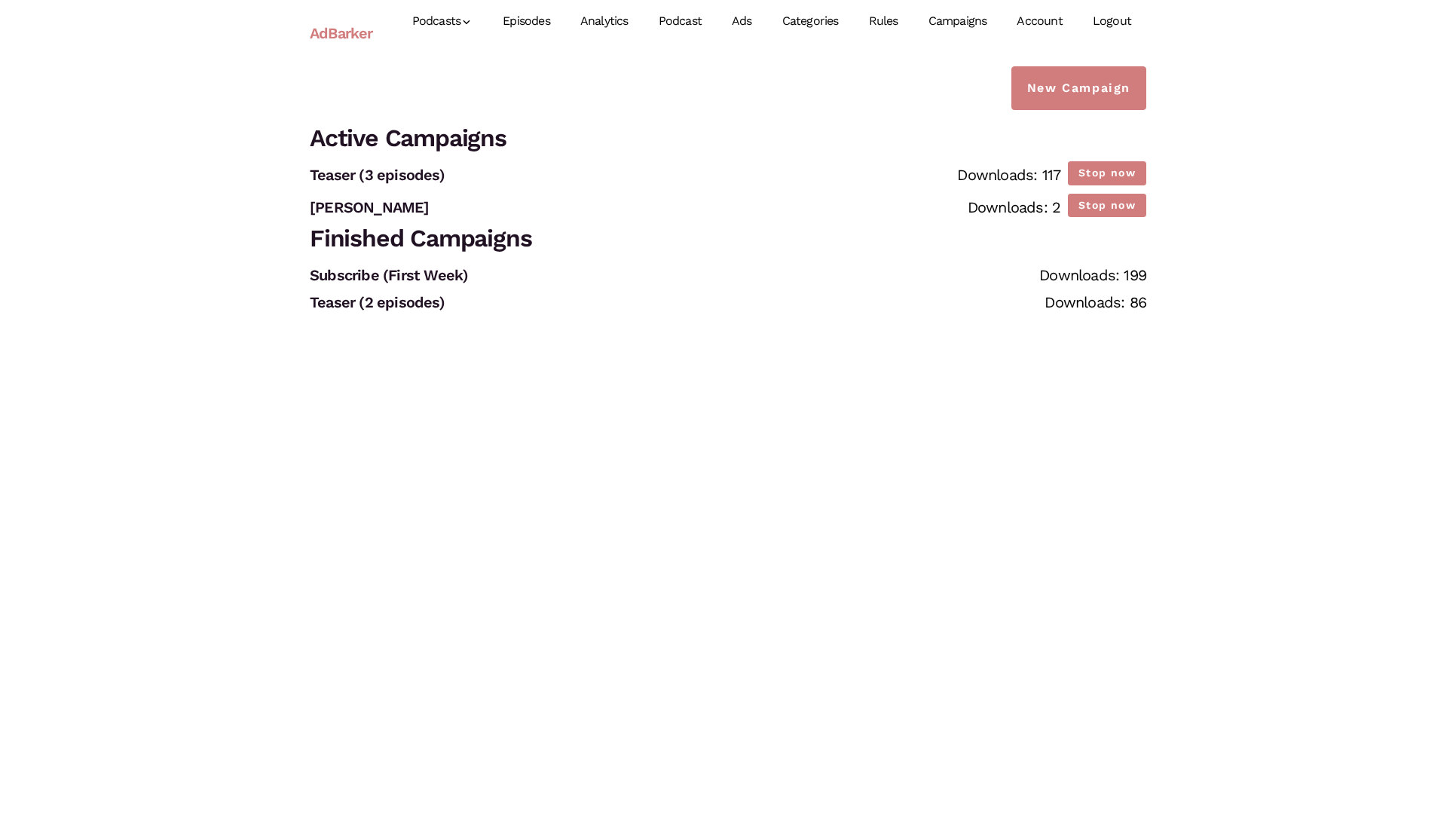
click at [536, 18] on link "Episodes" at bounding box center [526, 21] width 78 height 67
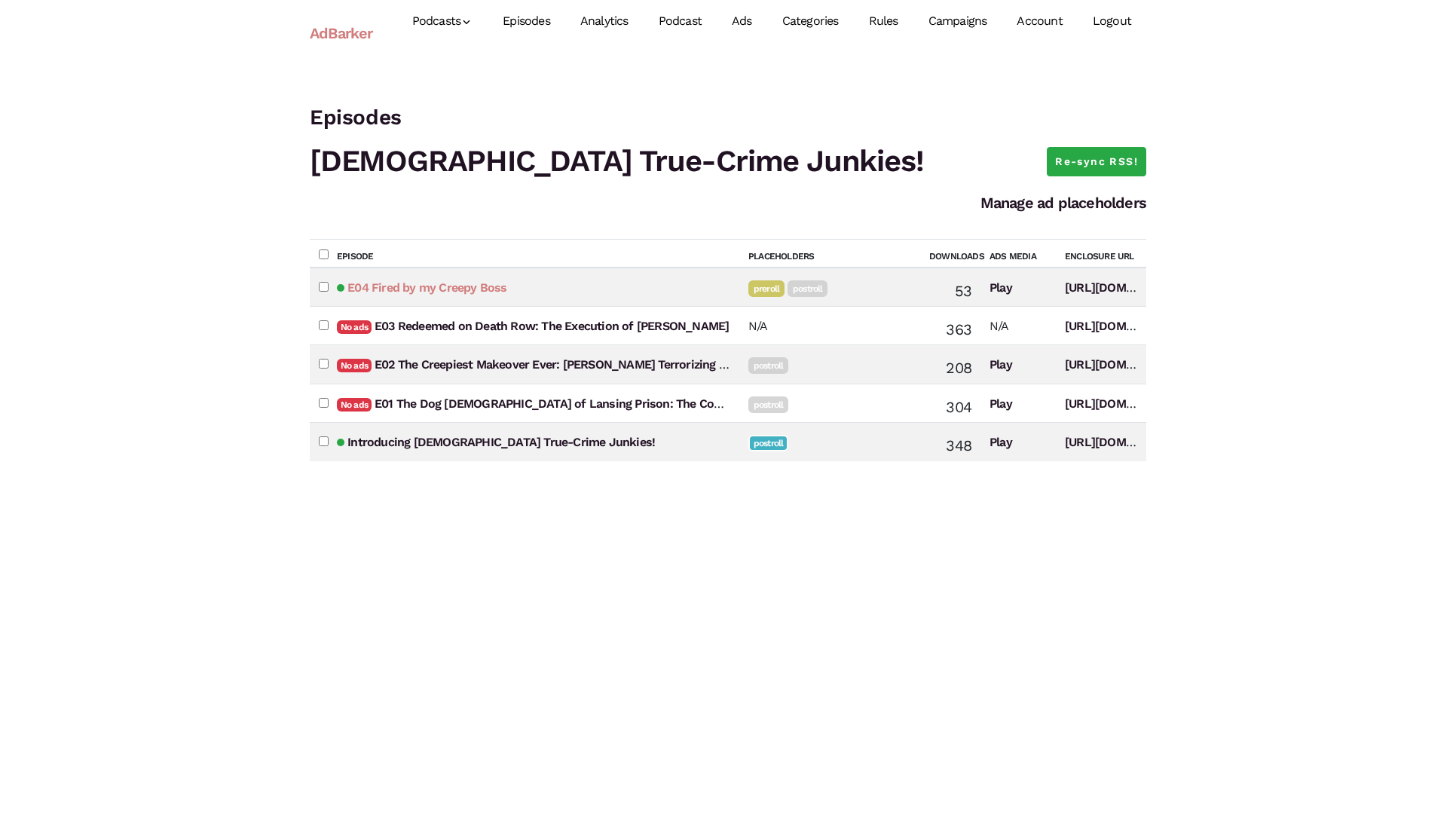
click at [467, 287] on link "E04 Fired by my Creepy Boss" at bounding box center [426, 287] width 159 height 14
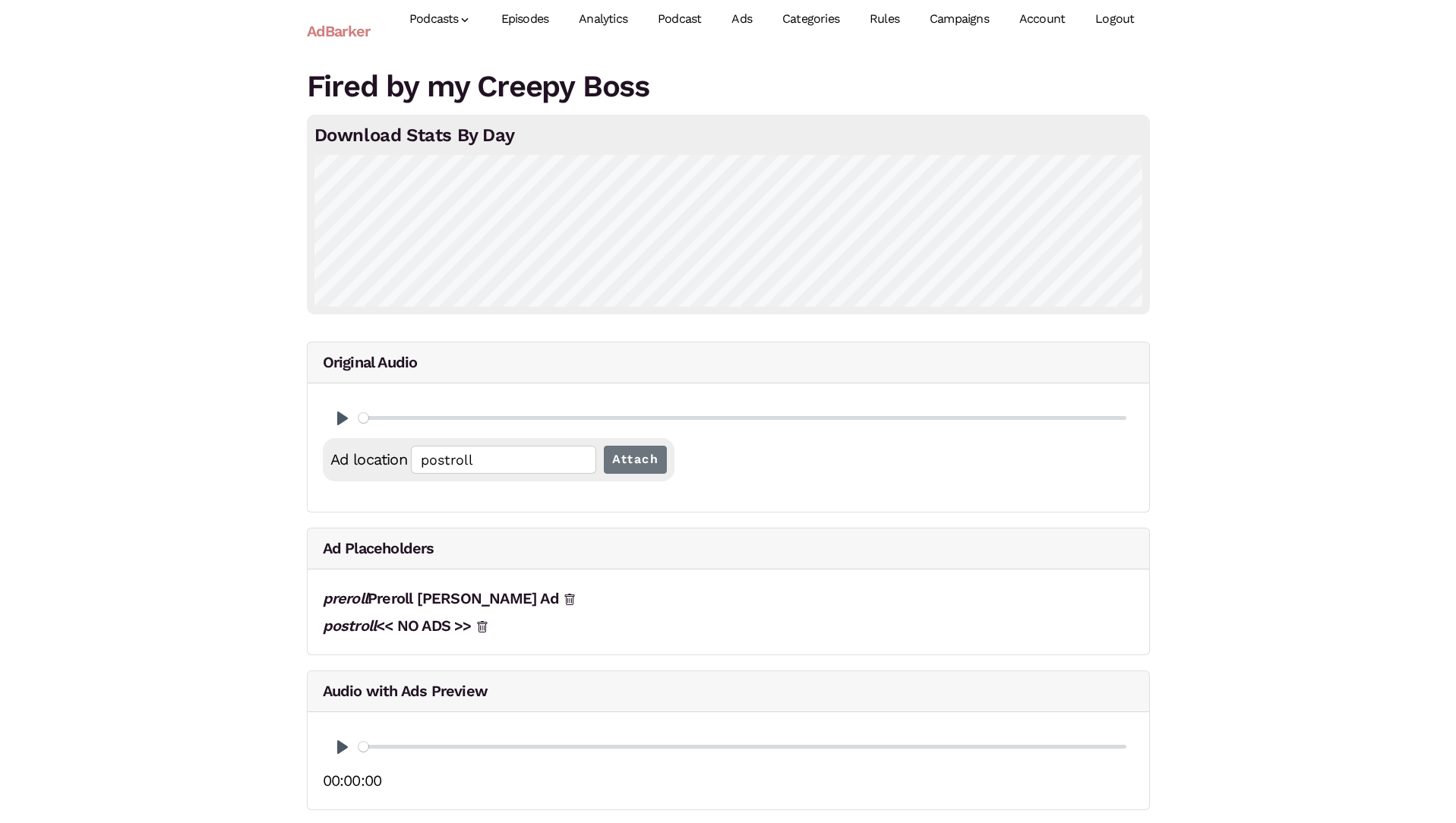
scroll to position [5, 0]
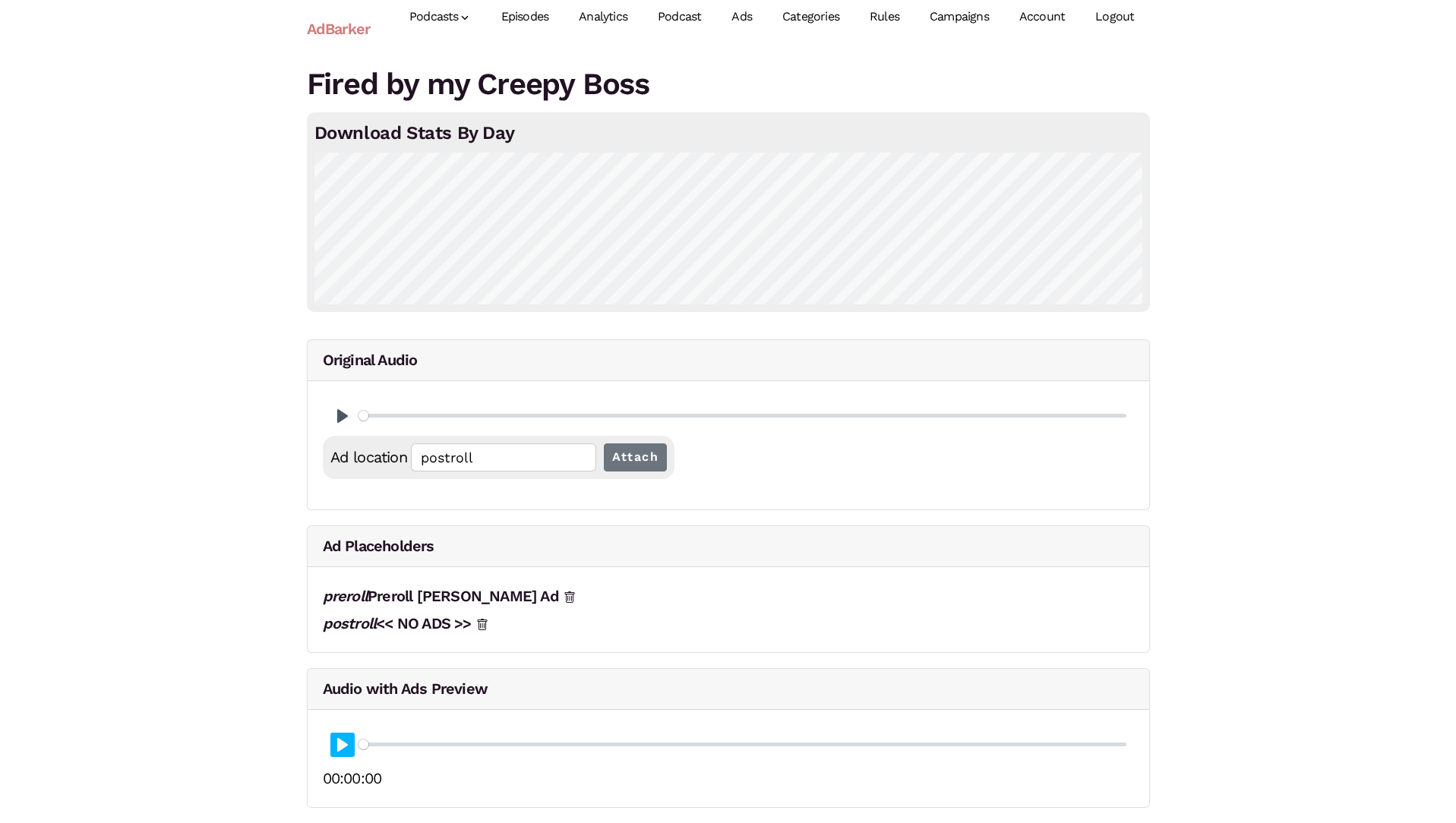
click at [341, 746] on button "Pause Play" at bounding box center [342, 745] width 24 height 24
click at [360, 745] on input "Seek" at bounding box center [742, 744] width 768 height 14
click at [339, 744] on button "Pause Play" at bounding box center [342, 745] width 24 height 24
type input "0.18"
